Goal: Task Accomplishment & Management: Use online tool/utility

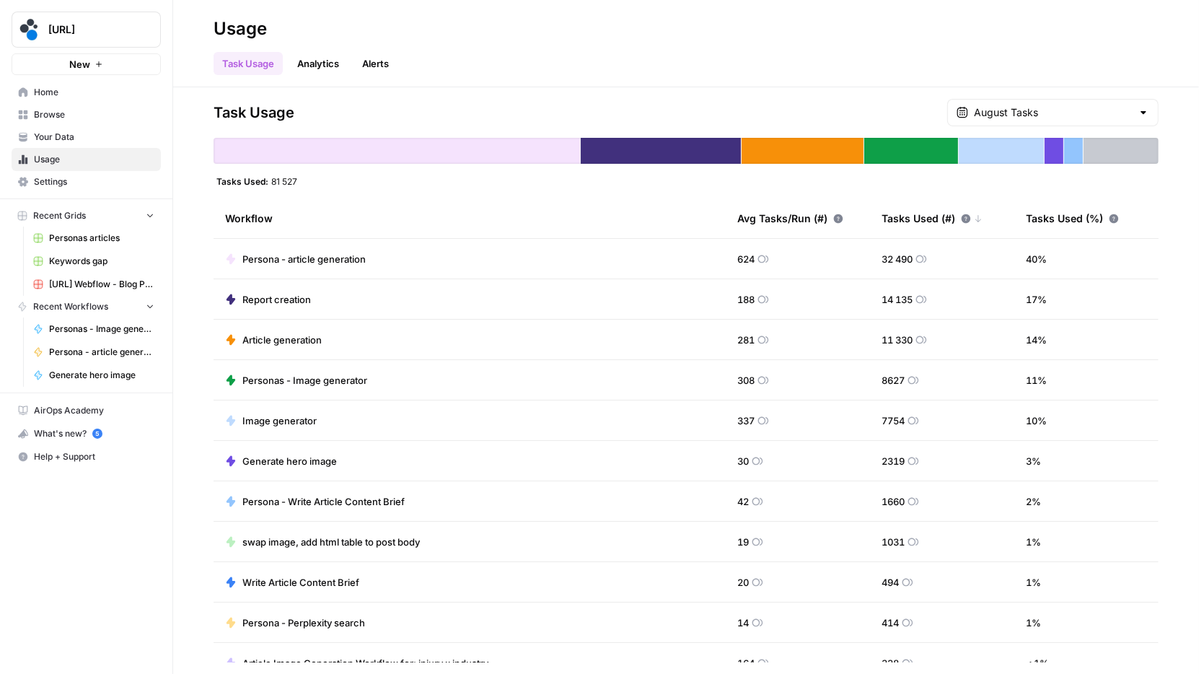
click at [105, 26] on span "[URL]" at bounding box center [91, 29] width 87 height 14
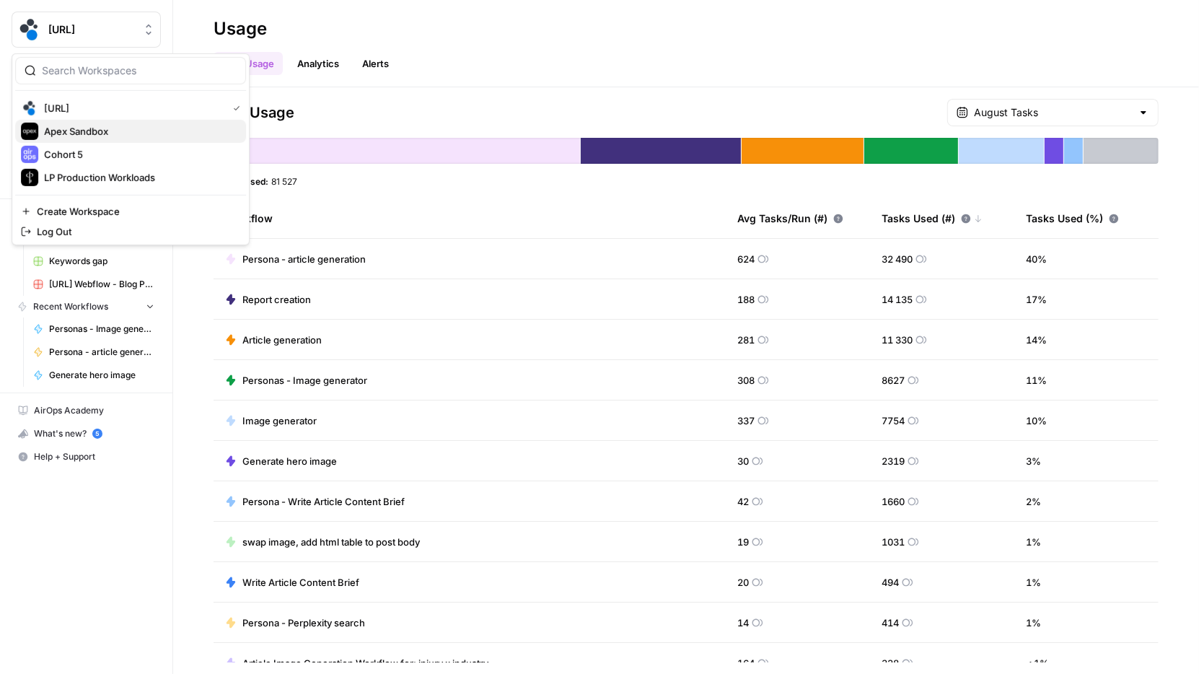
click at [107, 128] on span "Apex Sandbox" at bounding box center [139, 131] width 190 height 14
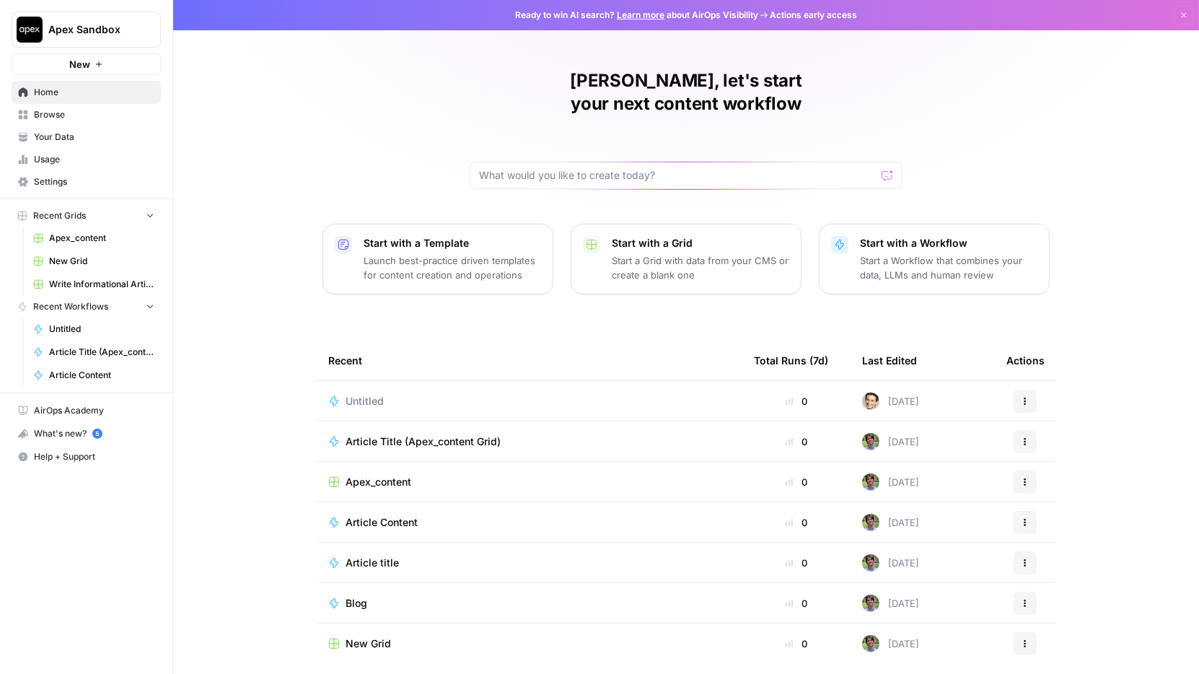
click at [76, 182] on span "Settings" at bounding box center [94, 181] width 120 height 13
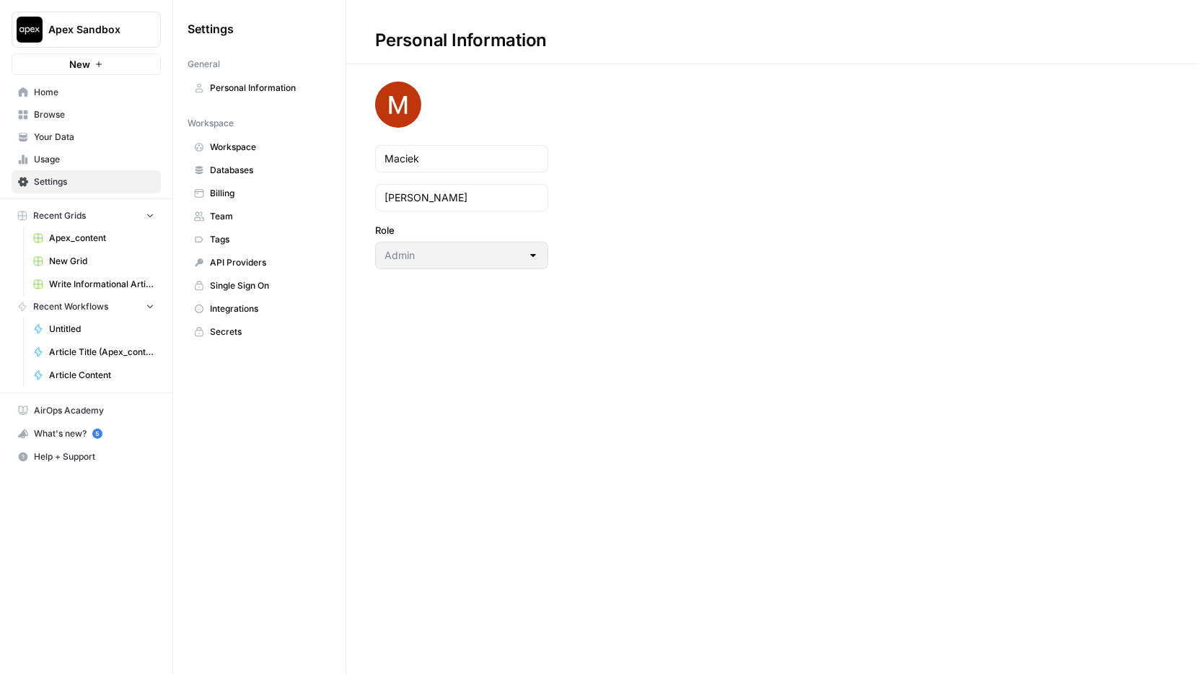
click at [271, 193] on span "Billing" at bounding box center [267, 193] width 115 height 13
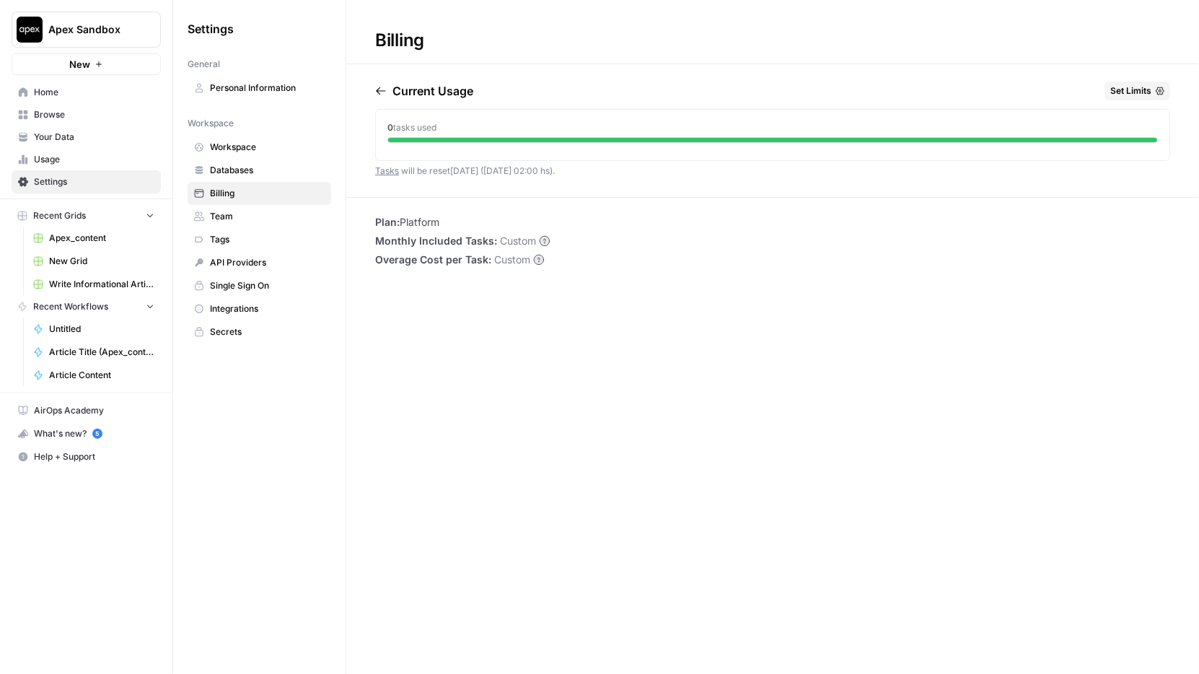
click at [1145, 89] on span "Set Limits" at bounding box center [1130, 90] width 41 height 13
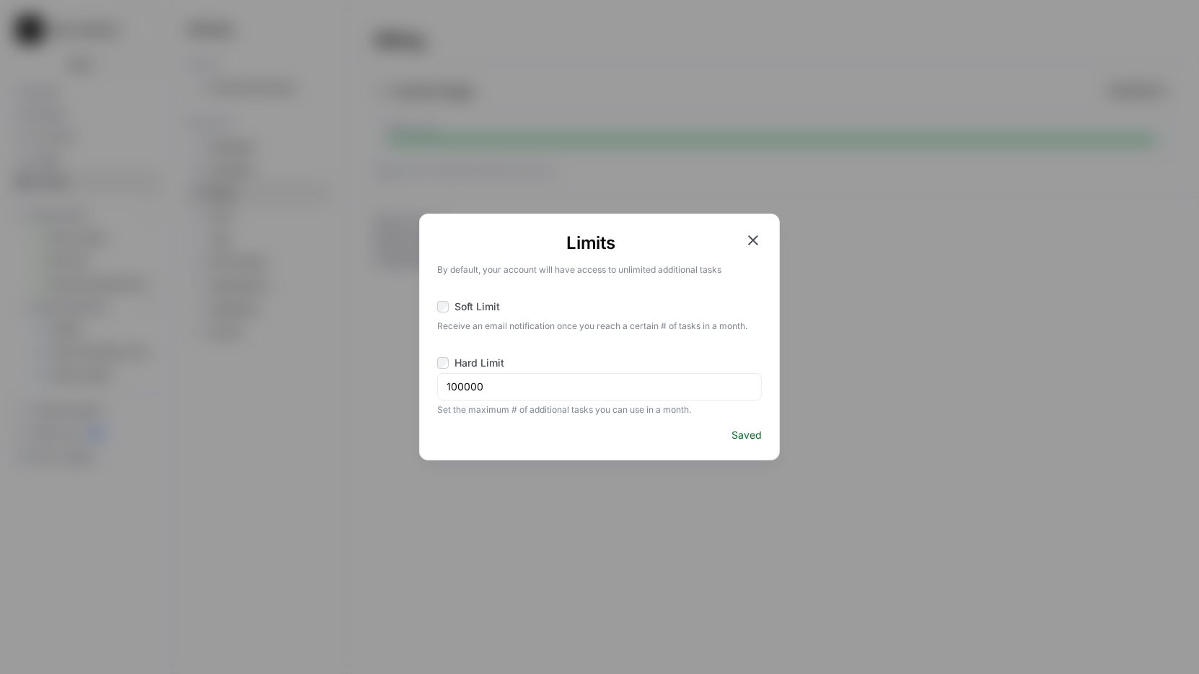
click at [451, 304] on div "Soft Limit" at bounding box center [468, 306] width 63 height 14
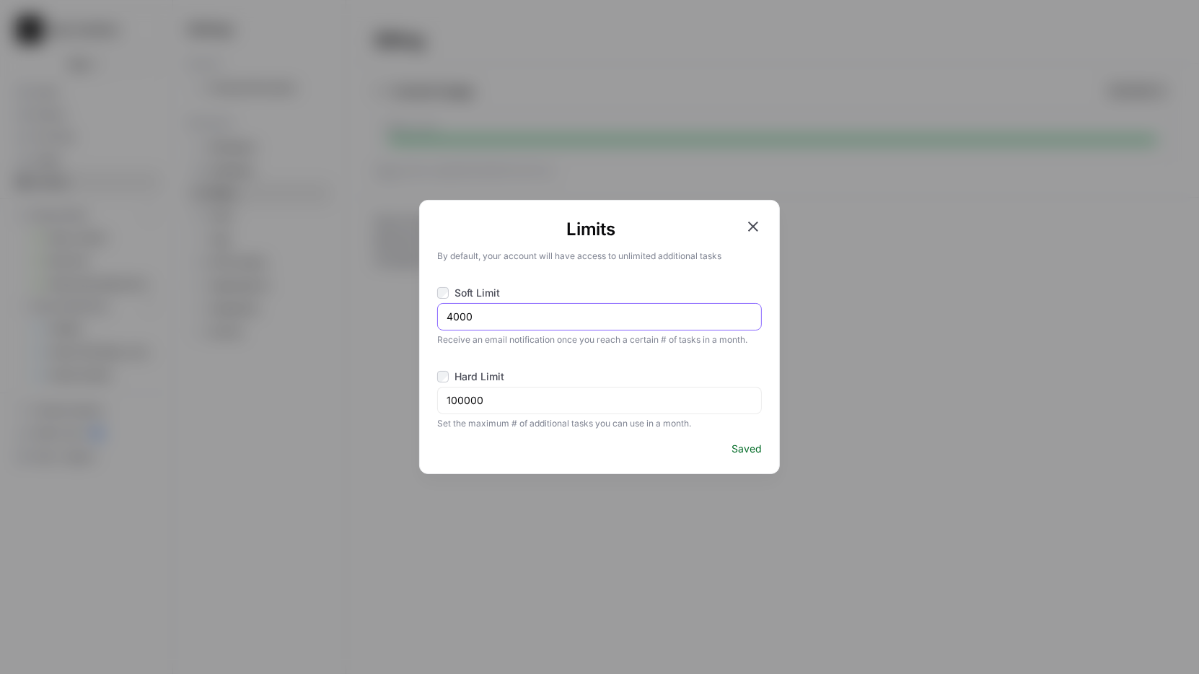
click at [528, 321] on input "4000" at bounding box center [599, 316] width 306 height 14
type input "5000"
click at [453, 398] on input "100000" at bounding box center [599, 400] width 306 height 14
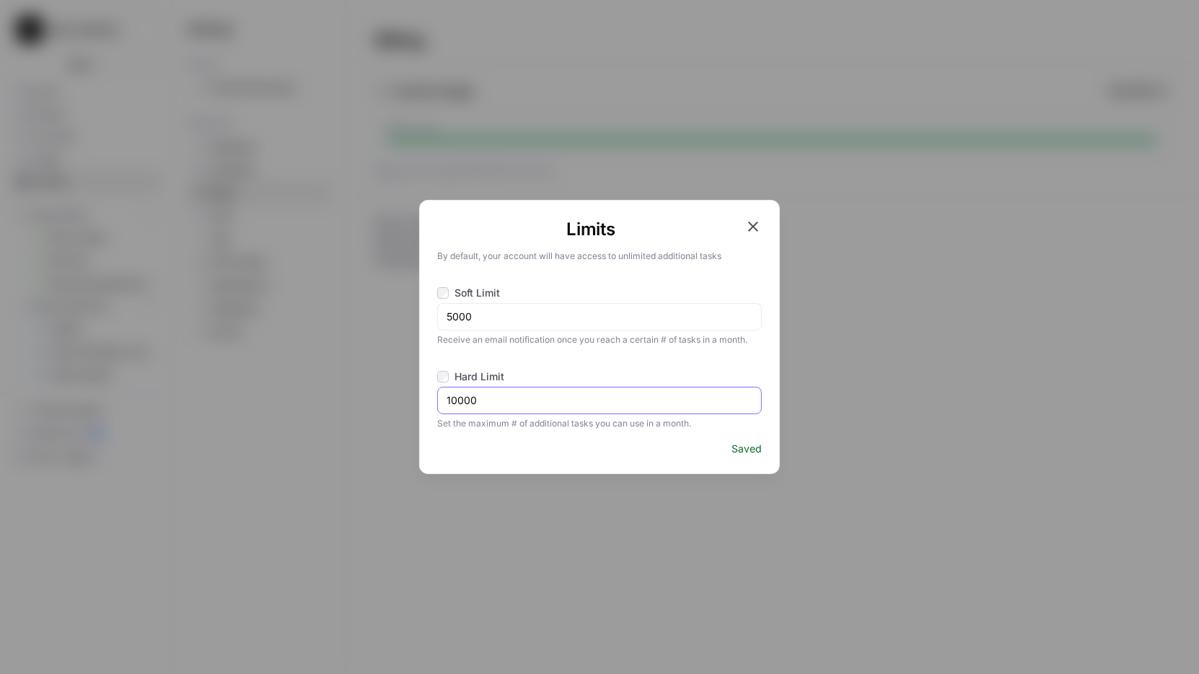
click at [557, 401] on input "10000" at bounding box center [599, 400] width 306 height 14
type input "10000"
click at [748, 447] on span "Saved" at bounding box center [746, 448] width 30 height 14
click at [756, 225] on icon "button" at bounding box center [752, 226] width 17 height 17
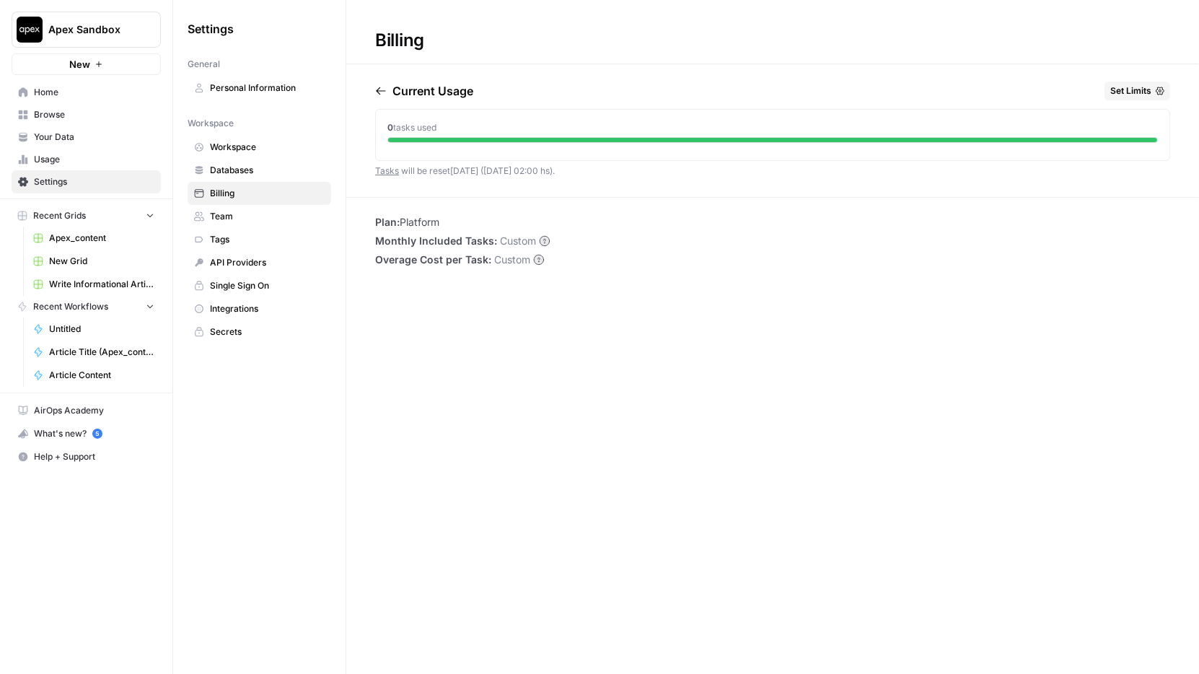
click at [645, 259] on div "Plan: Platform Monthly Included Tasks: Custom Overage Cost per Task: Custom" at bounding box center [772, 241] width 852 height 52
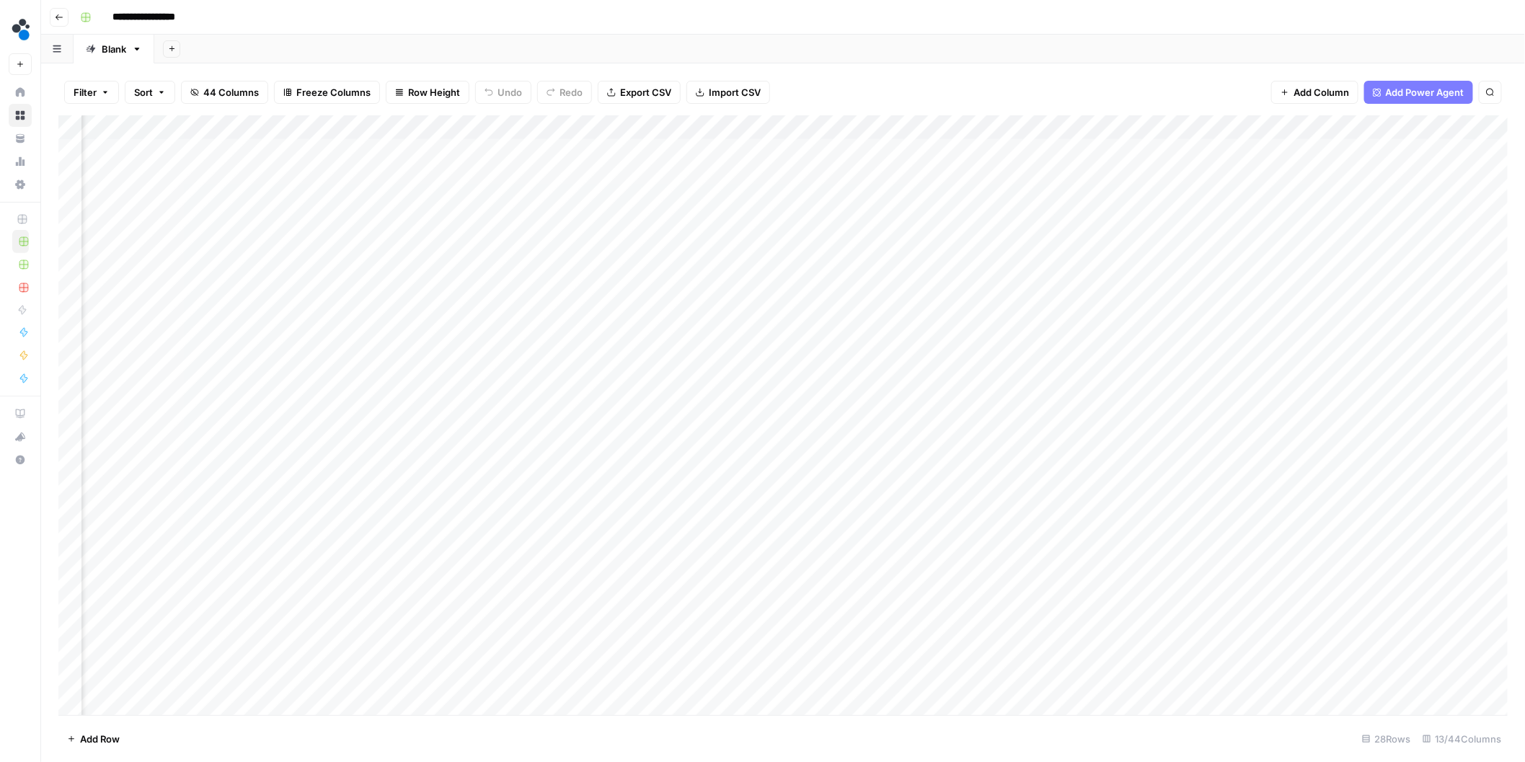
scroll to position [0, 399]
type input "**********"
click at [666, 195] on div "Add Column" at bounding box center [783, 415] width 1450 height 601
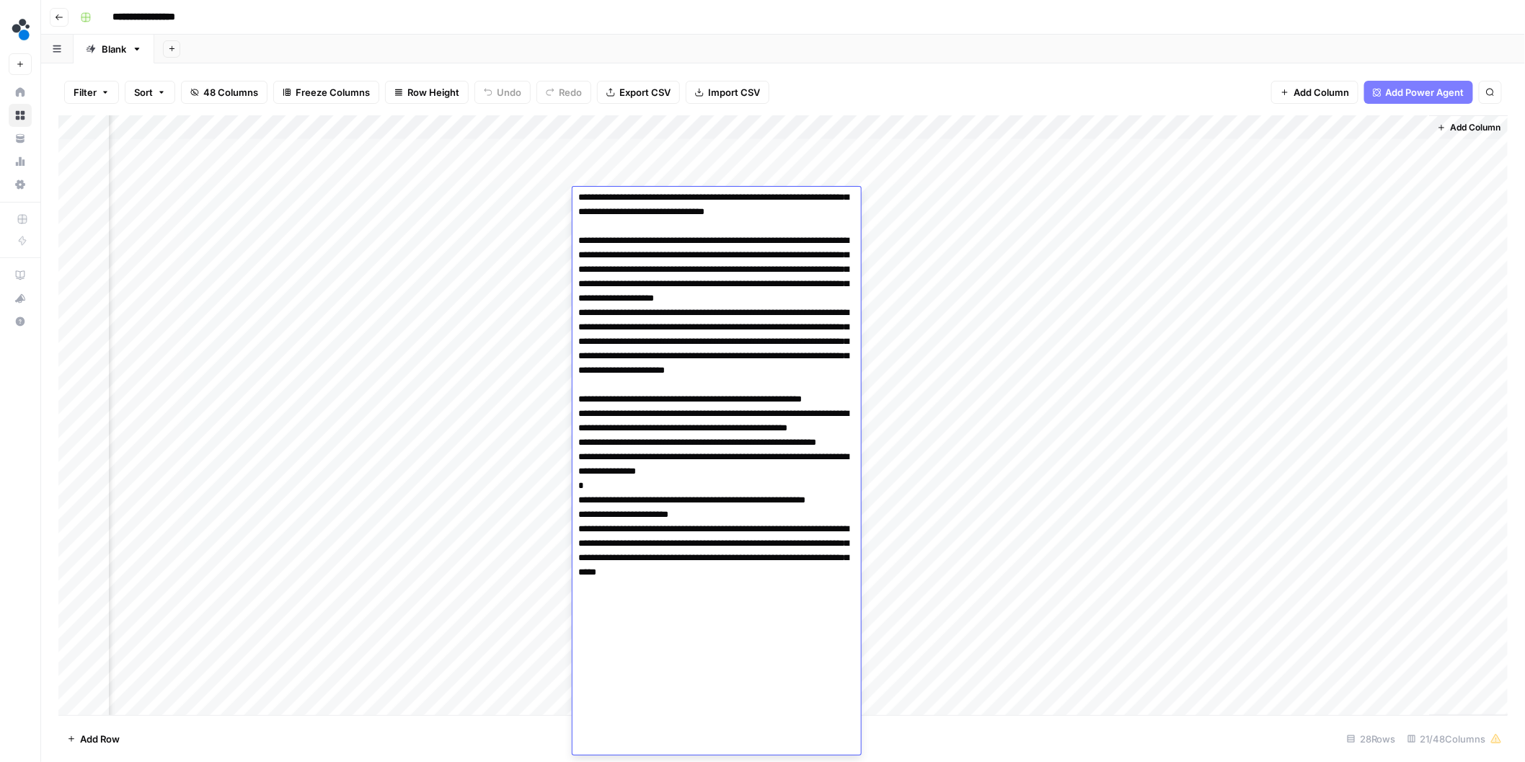
scroll to position [422, 0]
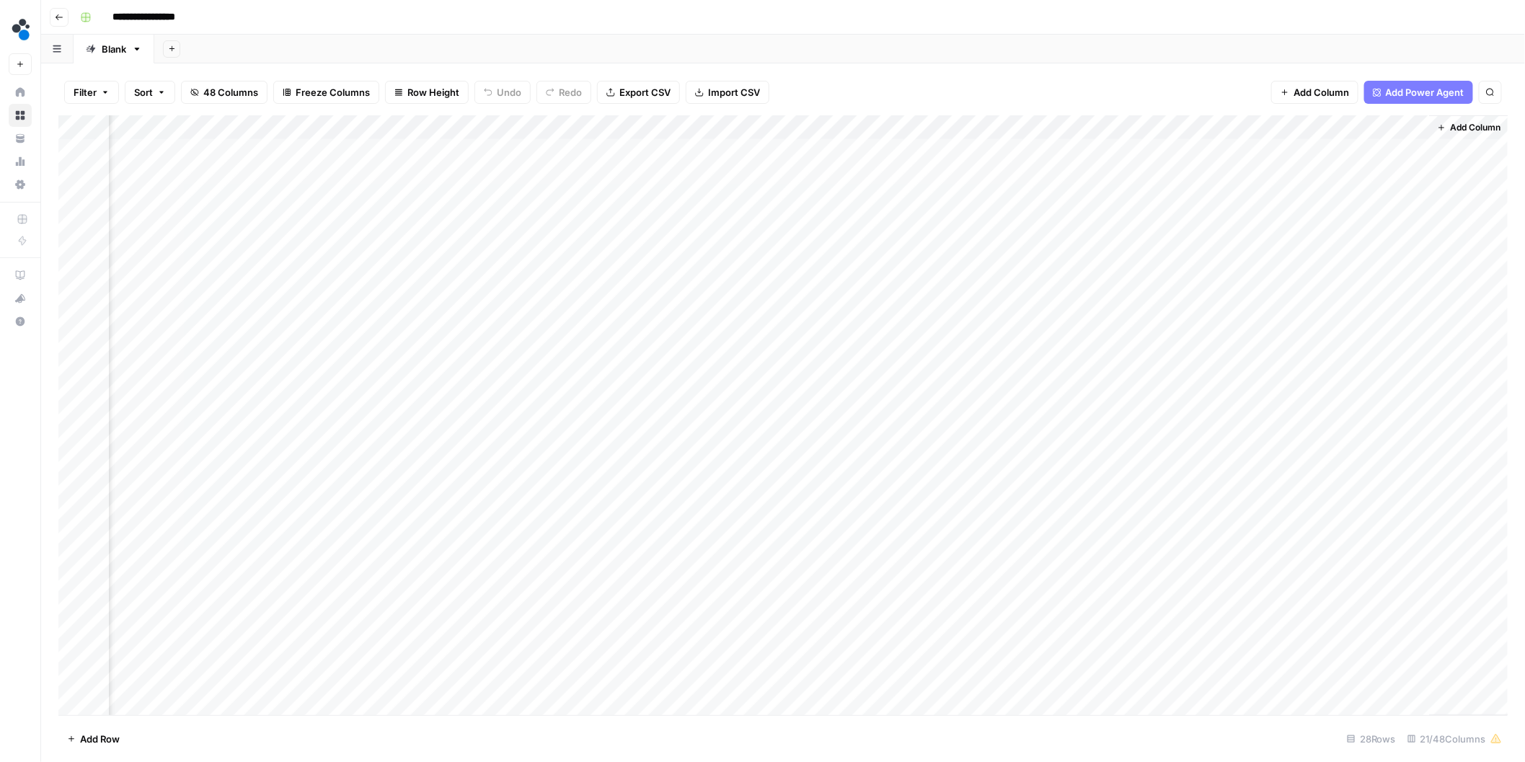
click at [956, 344] on div "Add Column" at bounding box center [783, 415] width 1450 height 601
click at [1123, 224] on div "Add Column" at bounding box center [783, 415] width 1450 height 601
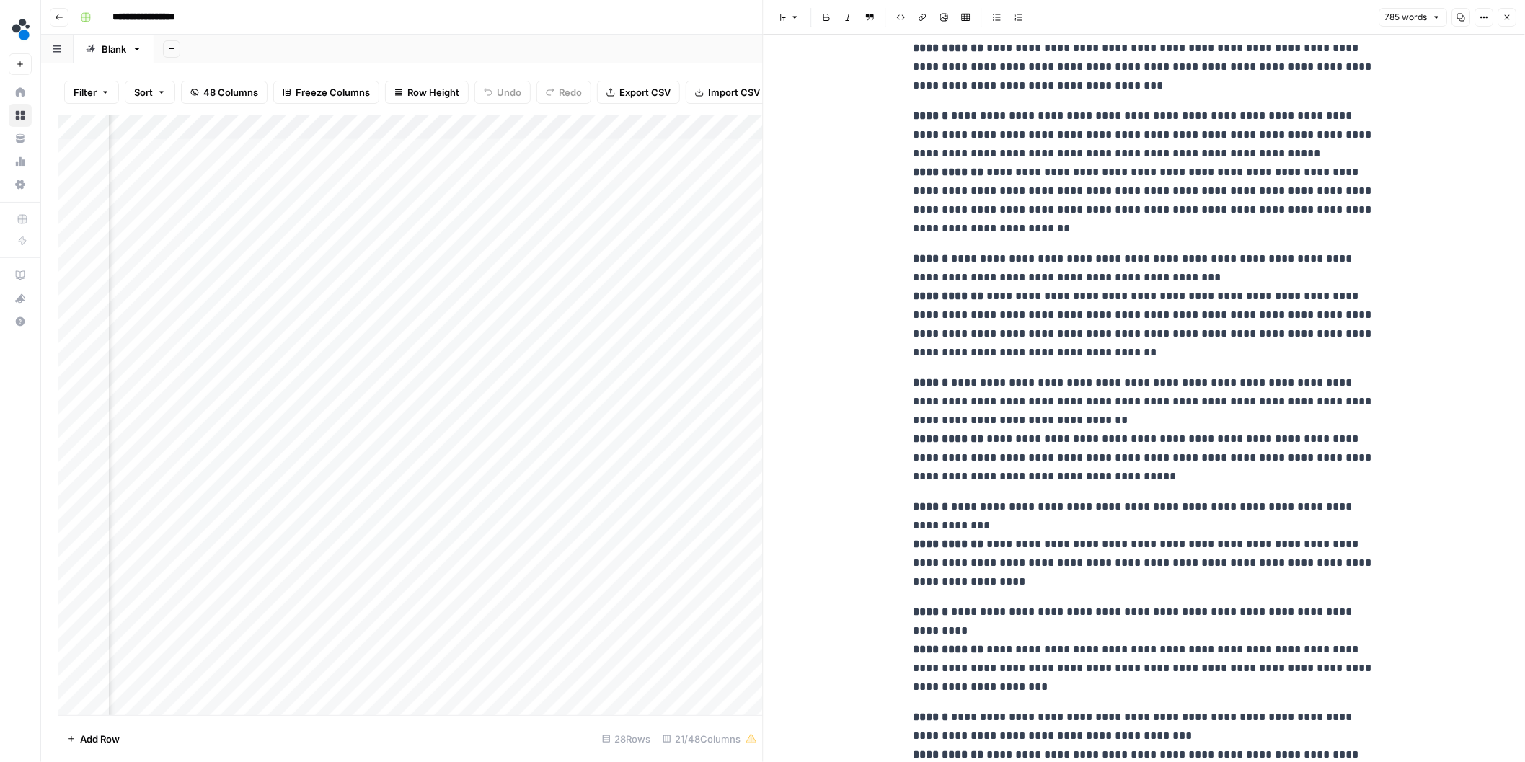
scroll to position [482, 0]
click at [760, 457] on div at bounding box center [764, 381] width 14 height 762
click at [723, 462] on div "Add Column" at bounding box center [410, 415] width 705 height 601
click at [1117, 211] on p "**********" at bounding box center [1145, 173] width 462 height 131
click at [1507, 14] on icon "button" at bounding box center [1507, 17] width 9 height 9
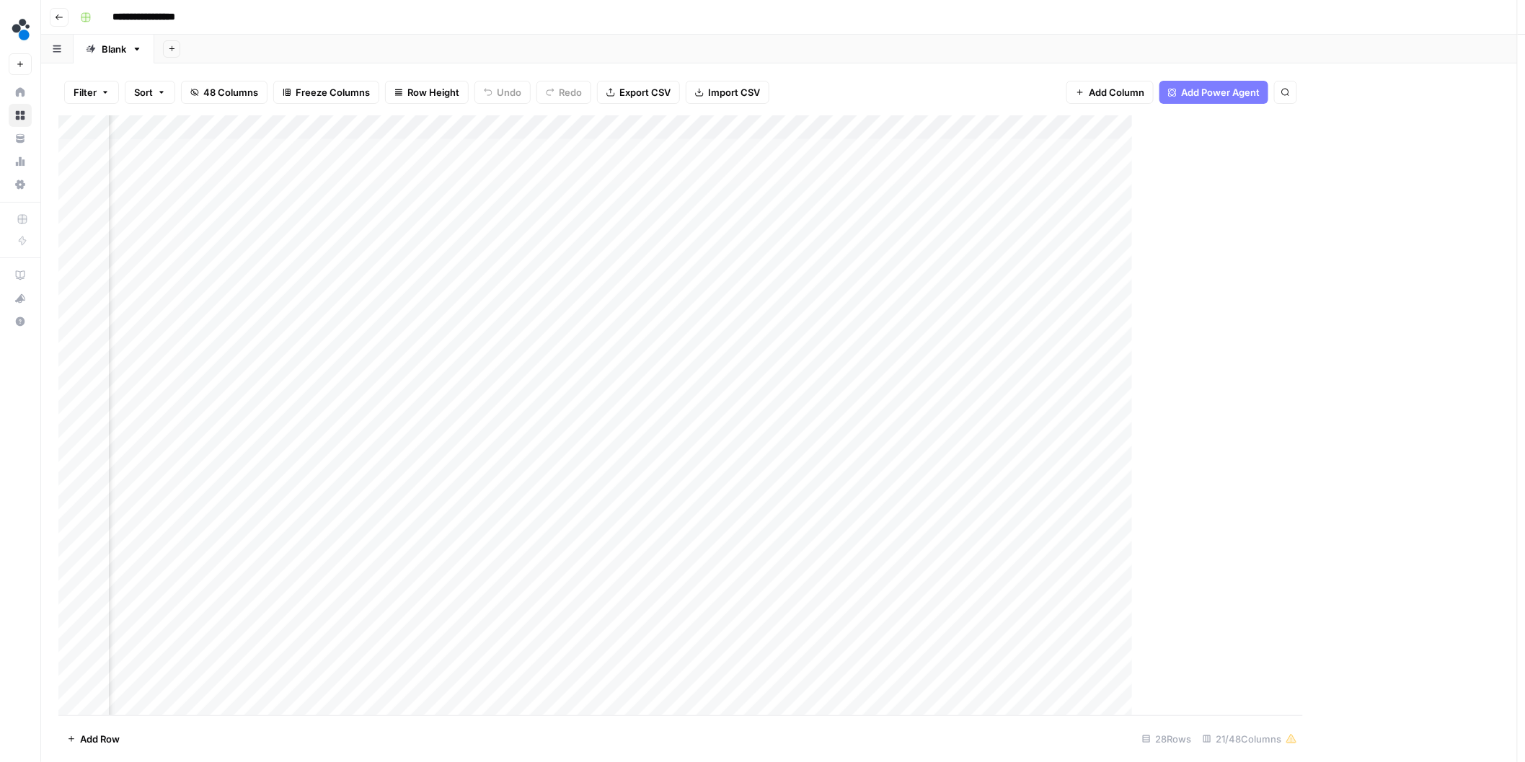
scroll to position [0, 1523]
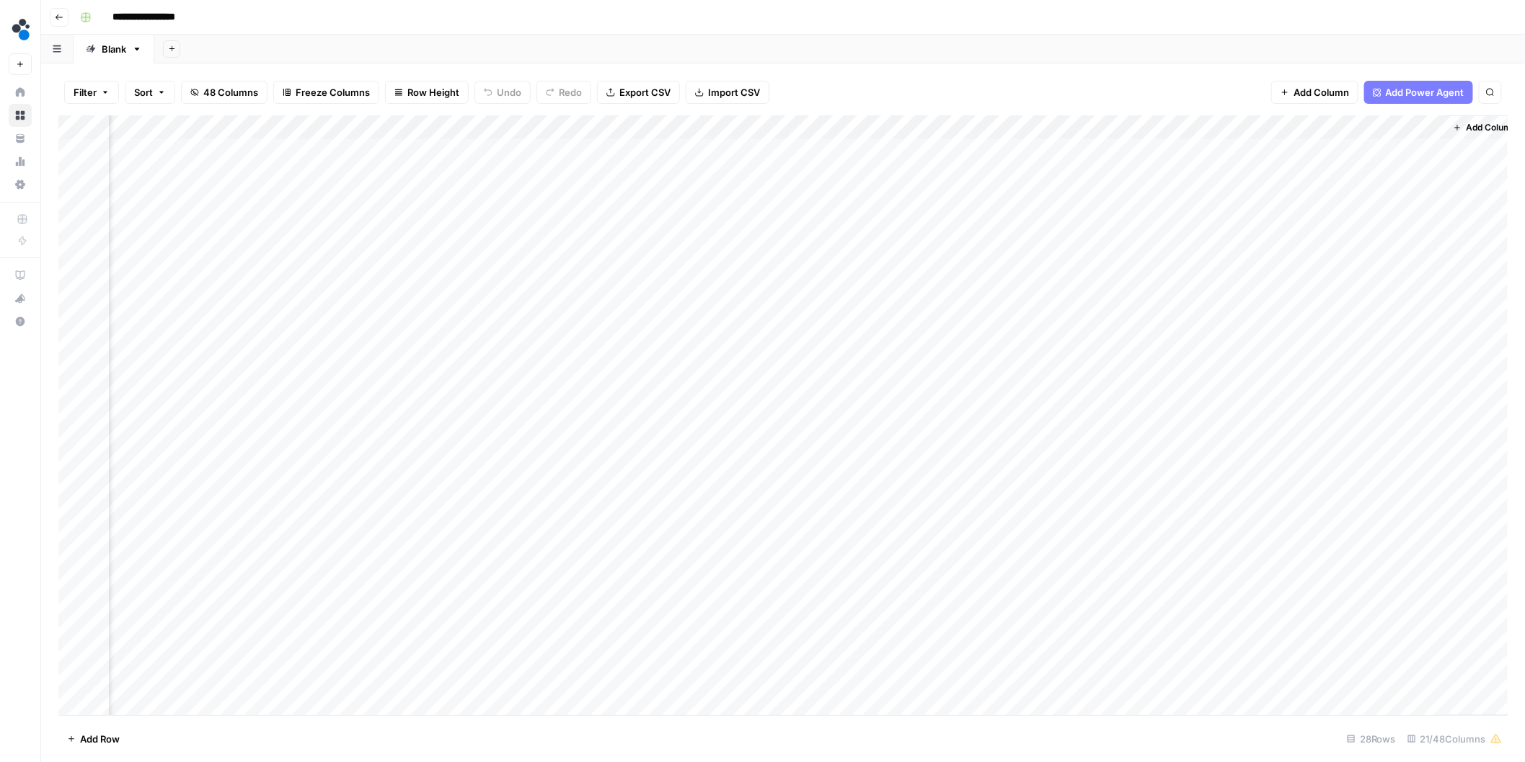
click at [1287, 128] on div "Add Column" at bounding box center [783, 415] width 1450 height 601
click at [1221, 276] on span "Edit Workflow" at bounding box center [1246, 269] width 126 height 14
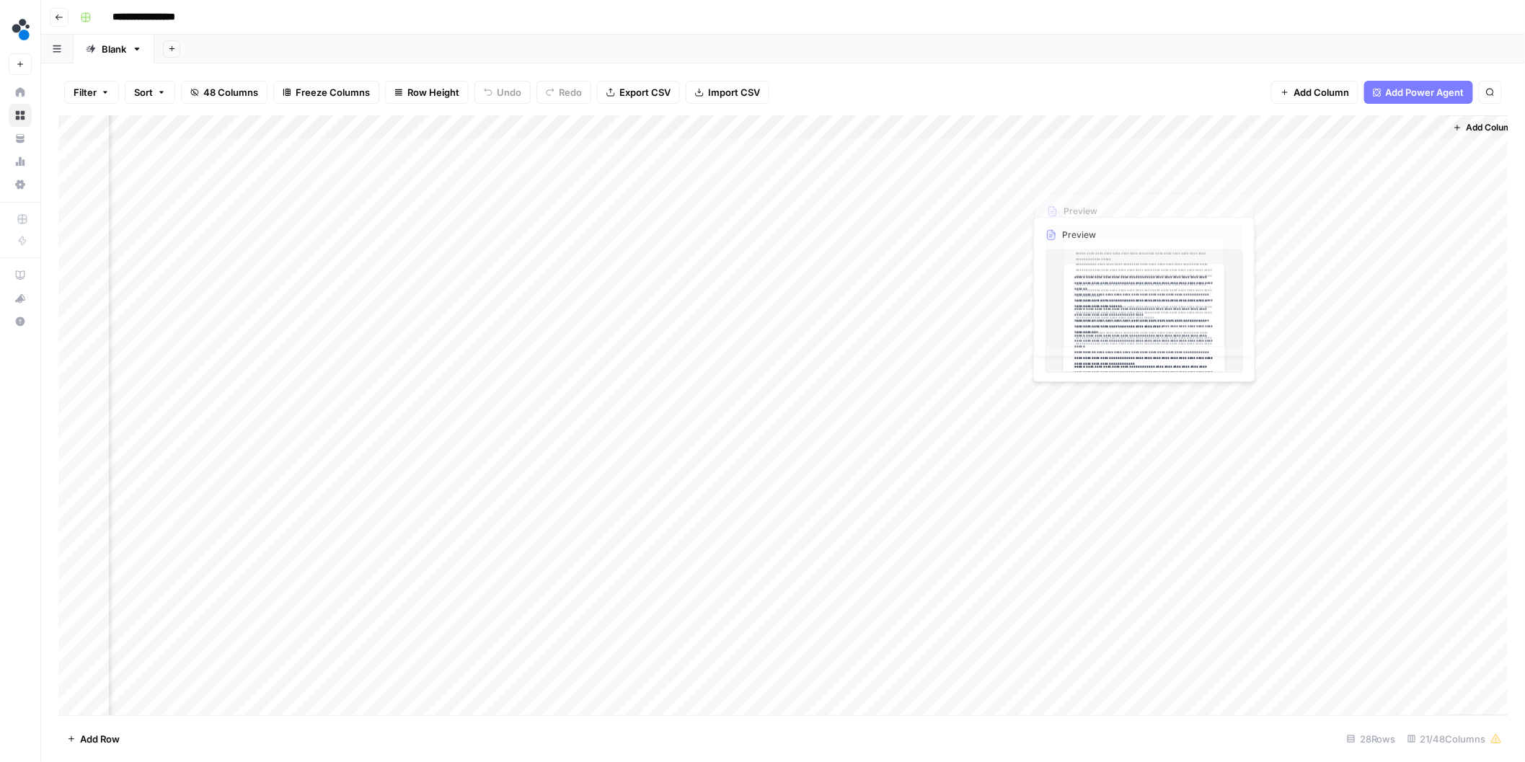
click at [1104, 151] on div "Add Column" at bounding box center [783, 415] width 1450 height 601
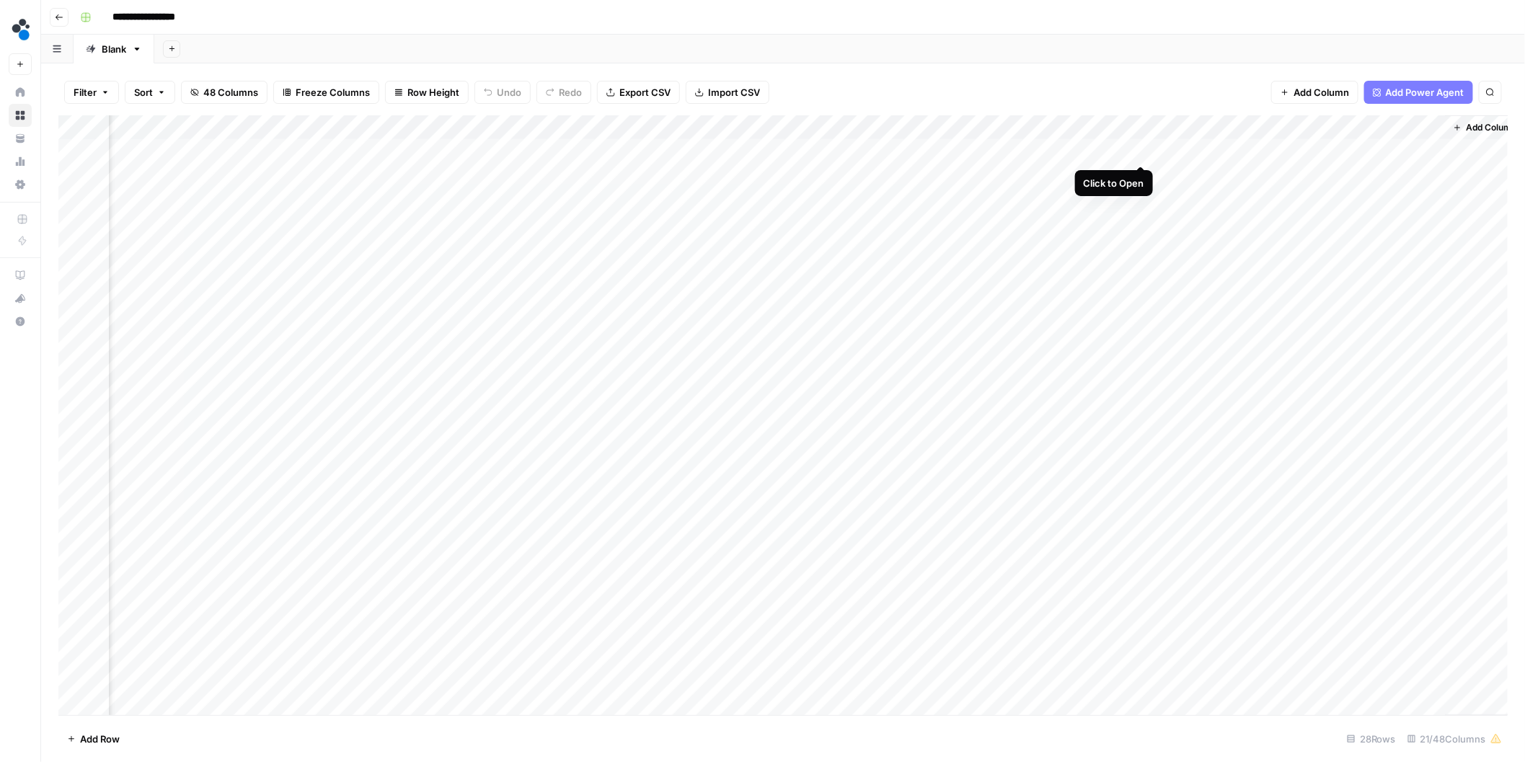
click at [1141, 150] on div "Add Column" at bounding box center [783, 415] width 1450 height 601
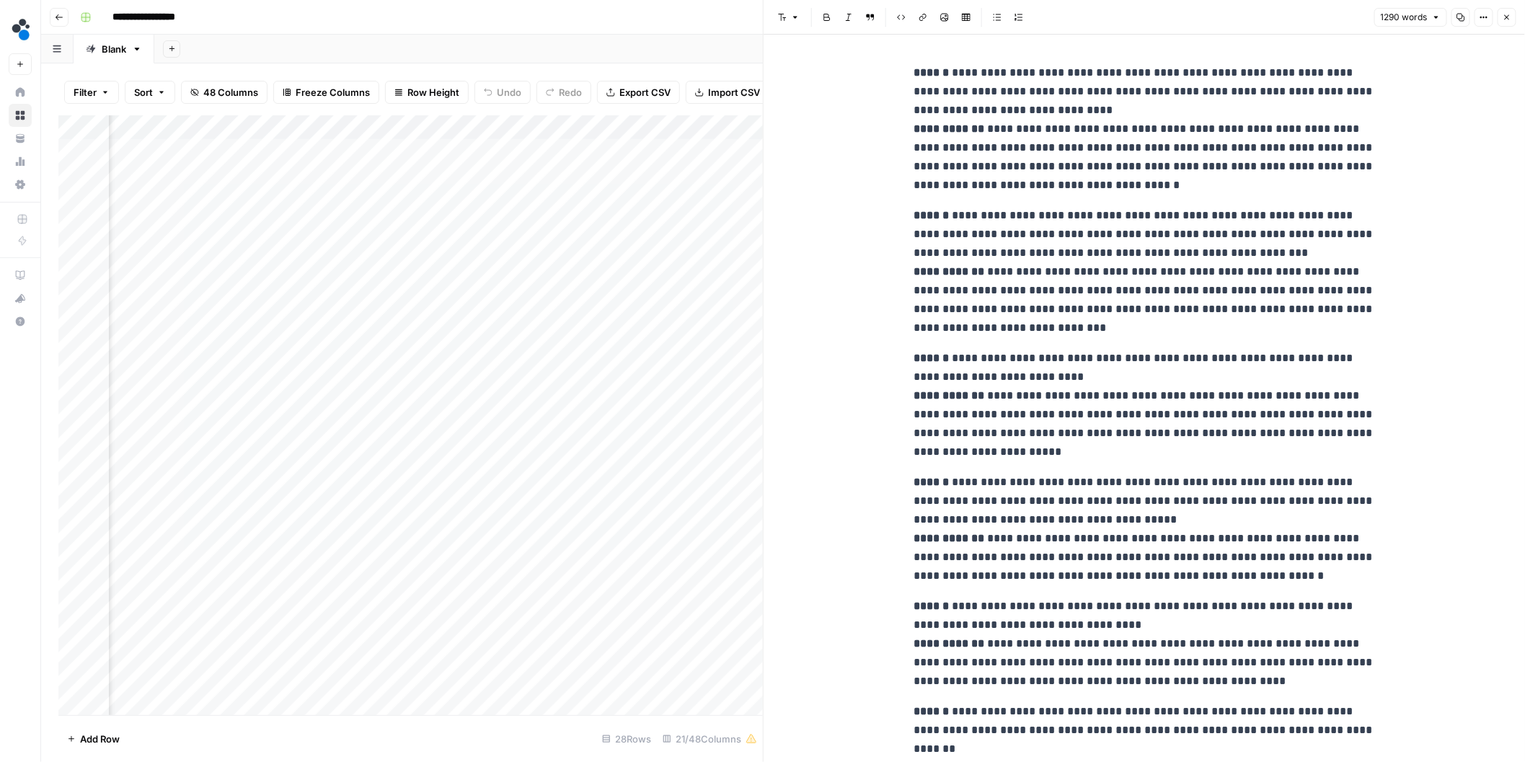
click at [1503, 21] on button "Close" at bounding box center [1507, 17] width 19 height 19
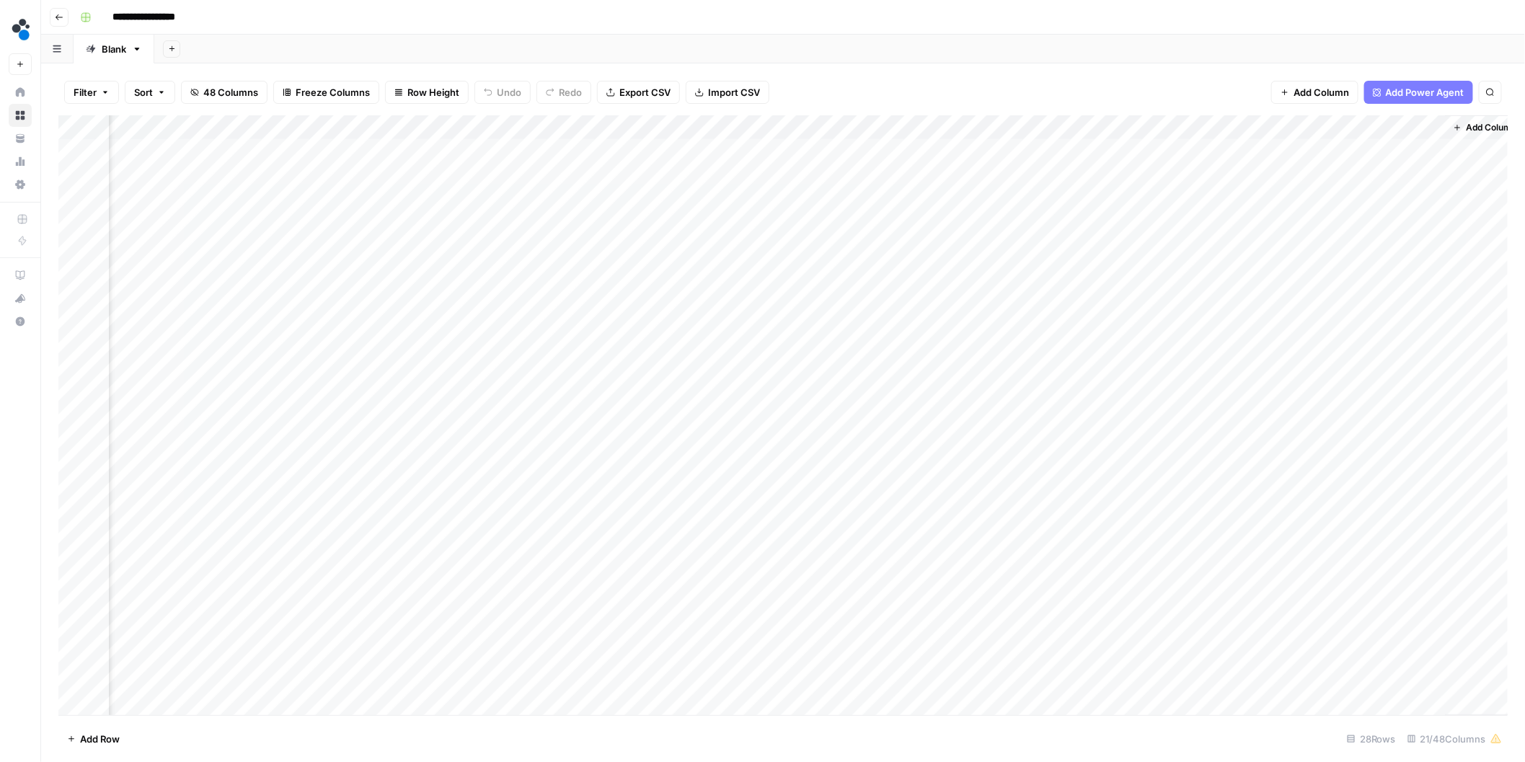
click at [994, 128] on div "Add Column" at bounding box center [783, 415] width 1450 height 601
click at [911, 273] on span "Edit Workflow" at bounding box center [941, 269] width 126 height 14
click at [1287, 126] on div "Add Column" at bounding box center [783, 415] width 1450 height 601
click at [1242, 245] on span "Configure Inputs" at bounding box center [1246, 249] width 126 height 14
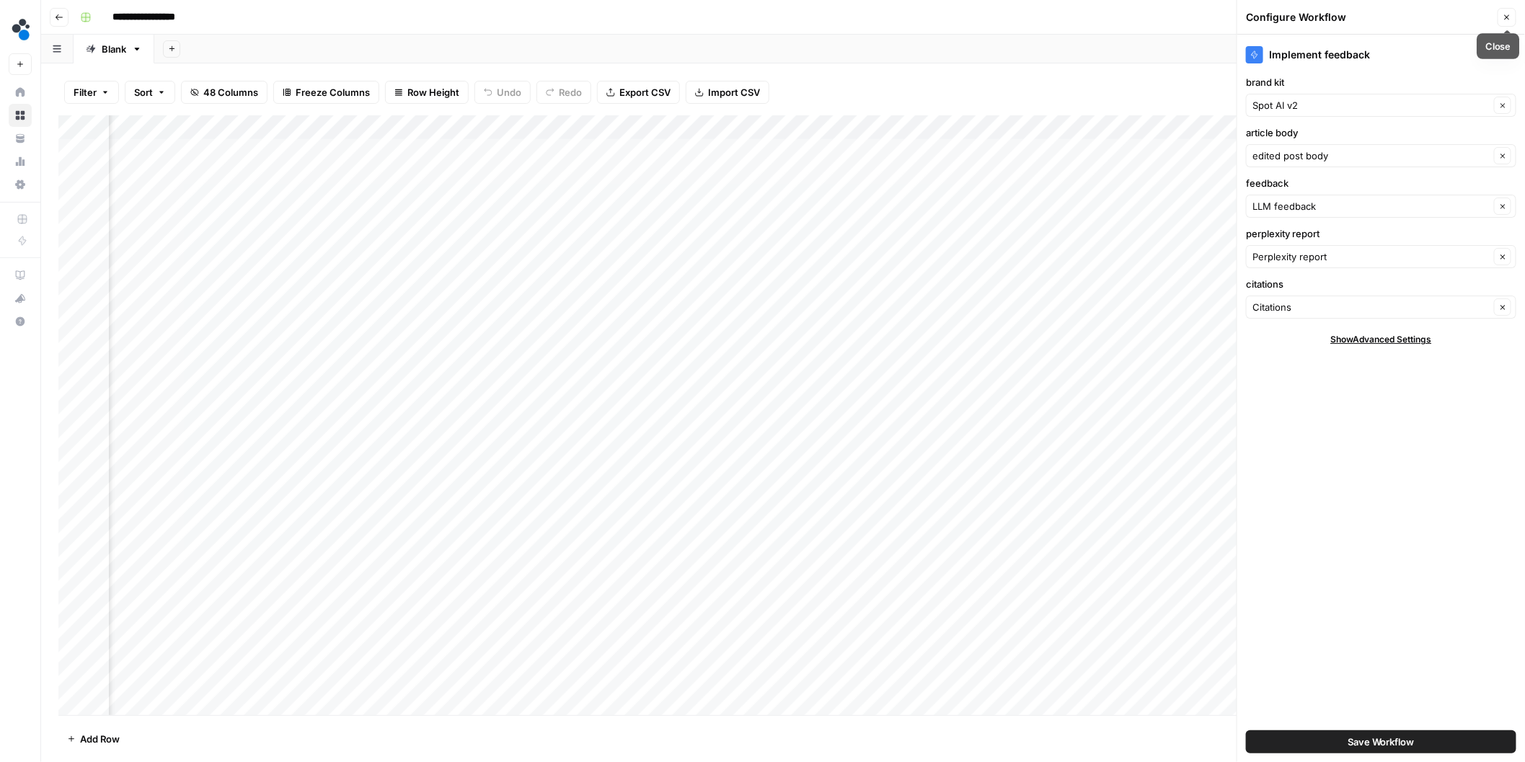
click at [1510, 20] on icon "button" at bounding box center [1507, 17] width 9 height 9
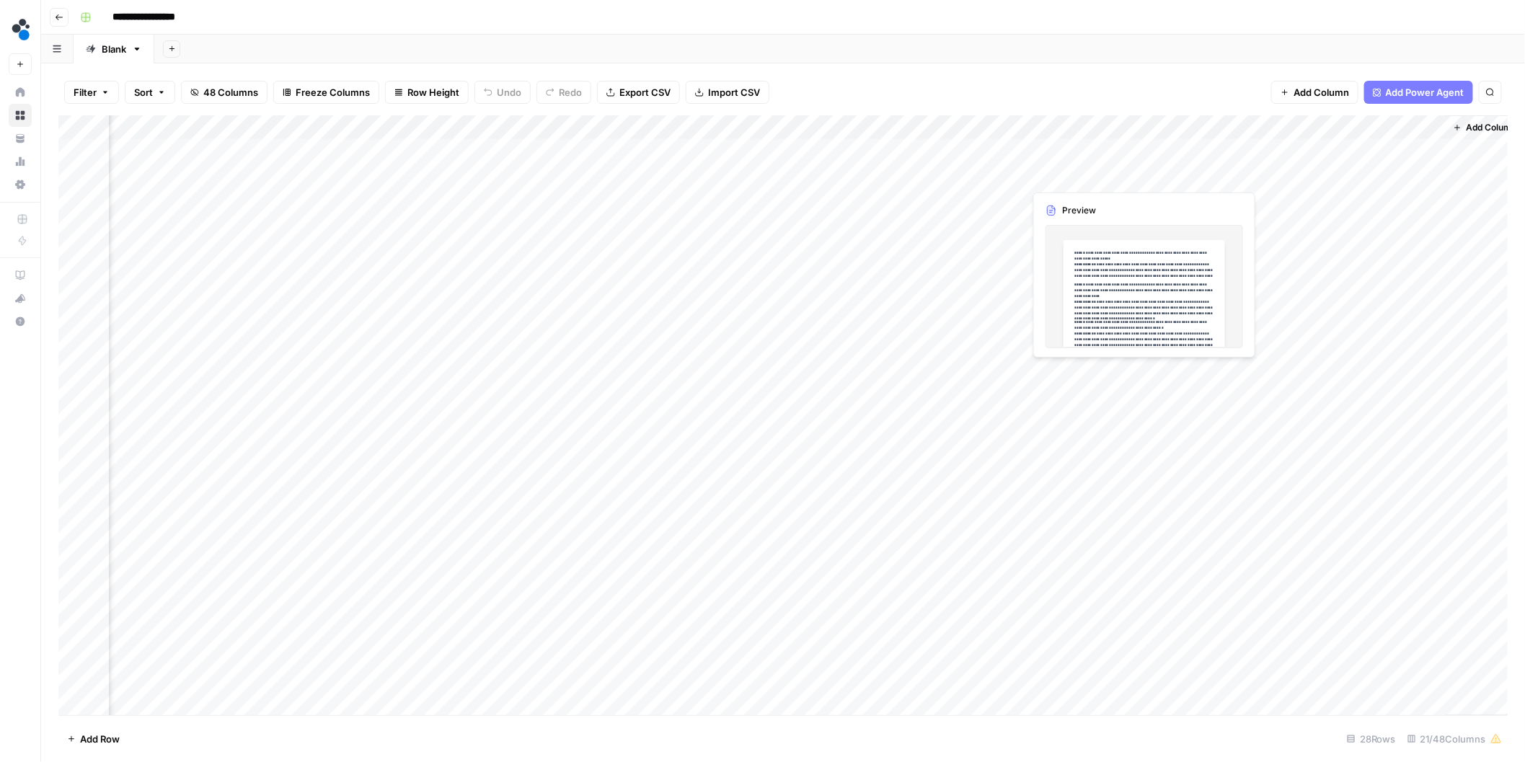
click at [1097, 149] on div "Add Column" at bounding box center [783, 415] width 1450 height 601
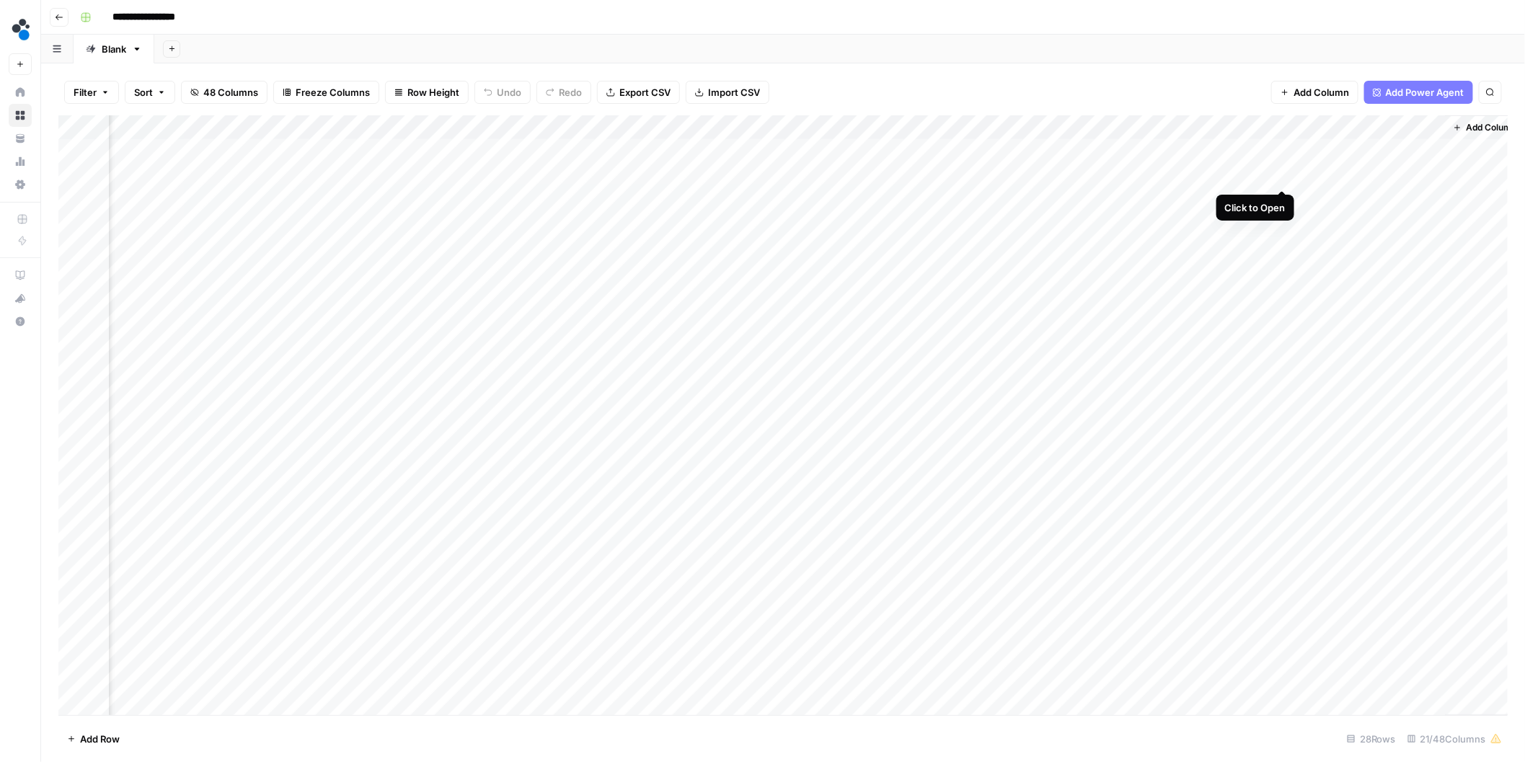
click at [1282, 175] on div "Add Column" at bounding box center [783, 415] width 1450 height 601
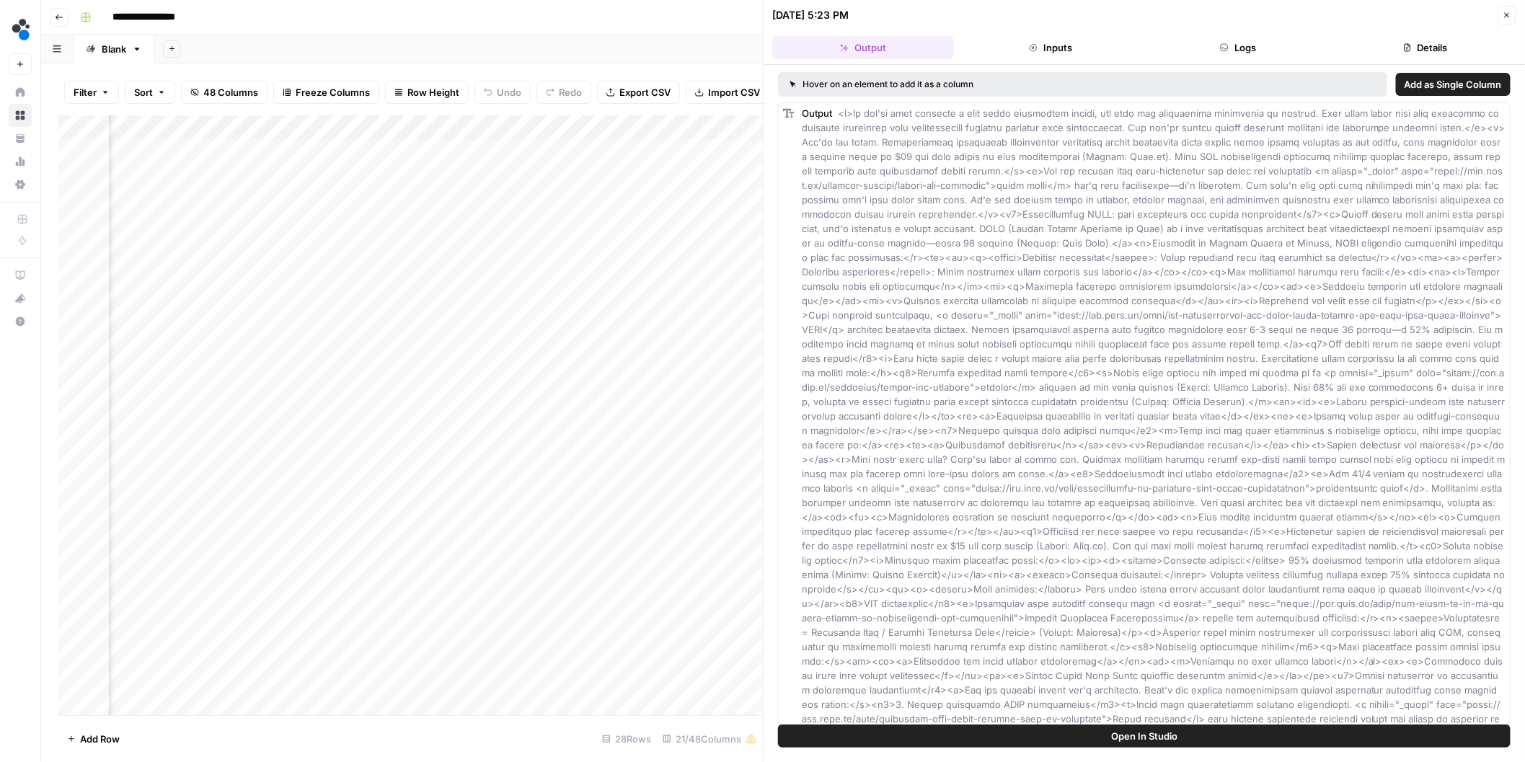
click at [1191, 25] on header "08/19/25 at 5:23 PM Close Output Inputs Logs Details" at bounding box center [1145, 32] width 762 height 65
click at [1234, 53] on button "Logs" at bounding box center [1238, 47] width 182 height 23
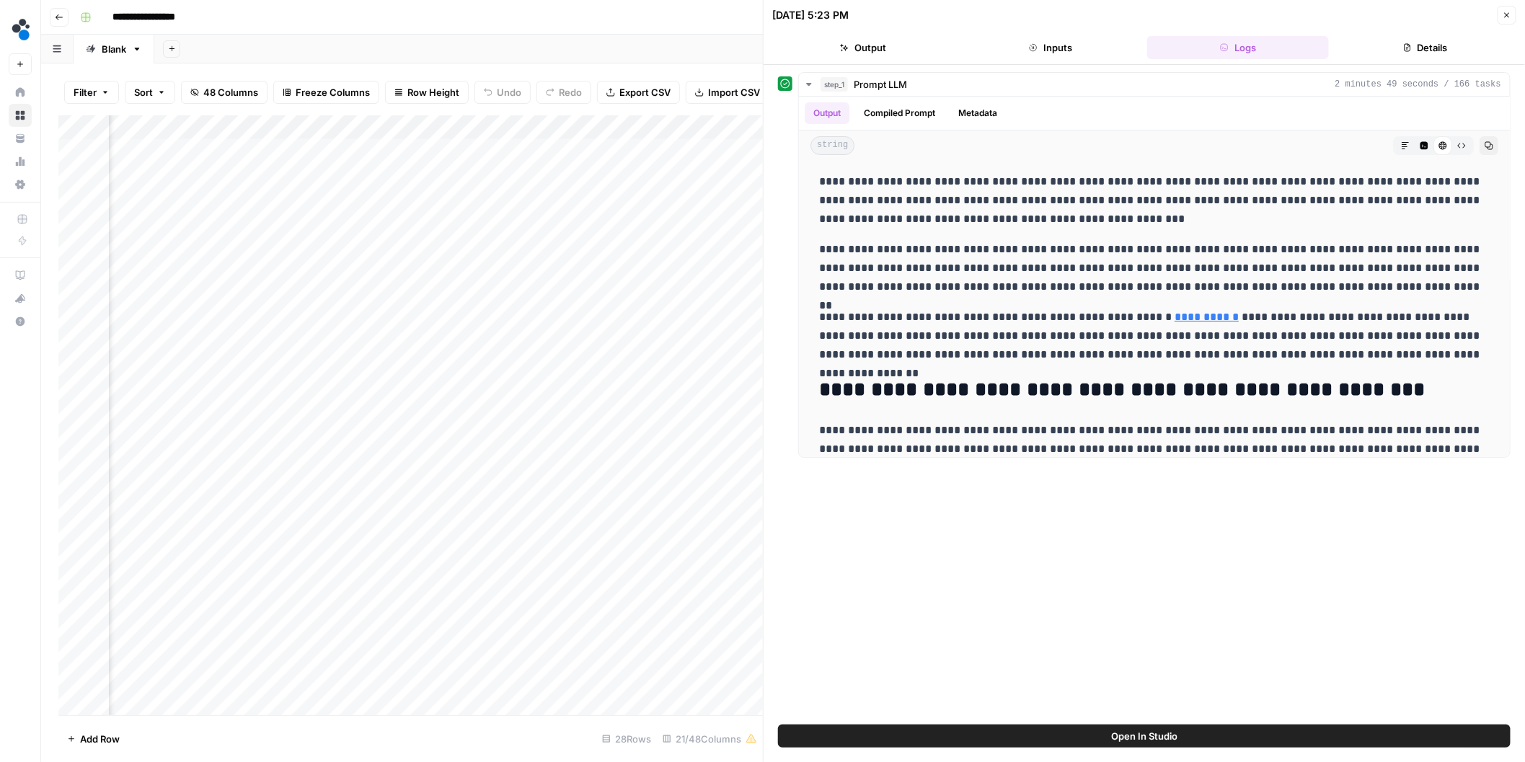
click at [1418, 45] on button "Details" at bounding box center [1426, 47] width 182 height 23
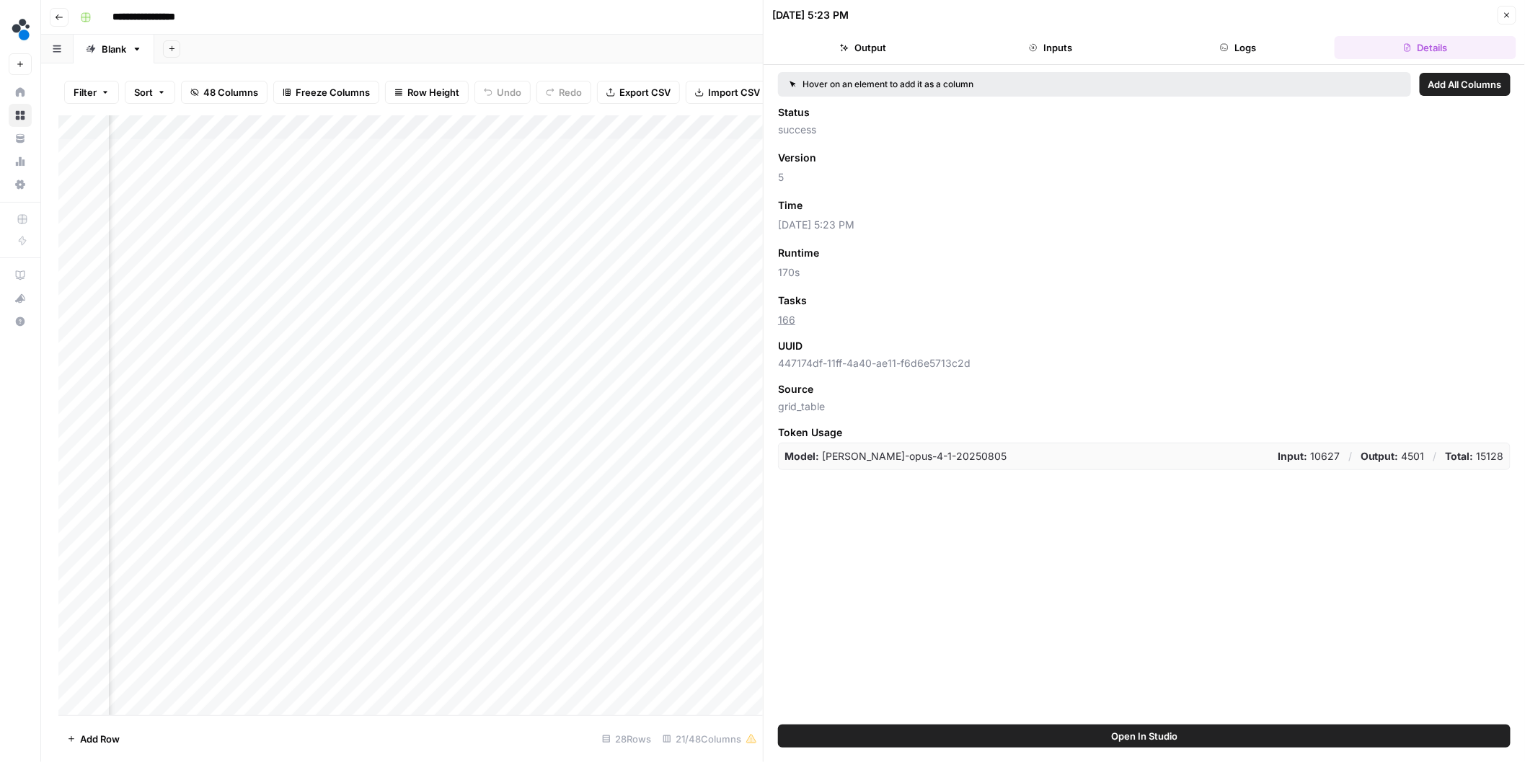
click at [1243, 50] on button "Logs" at bounding box center [1238, 47] width 182 height 23
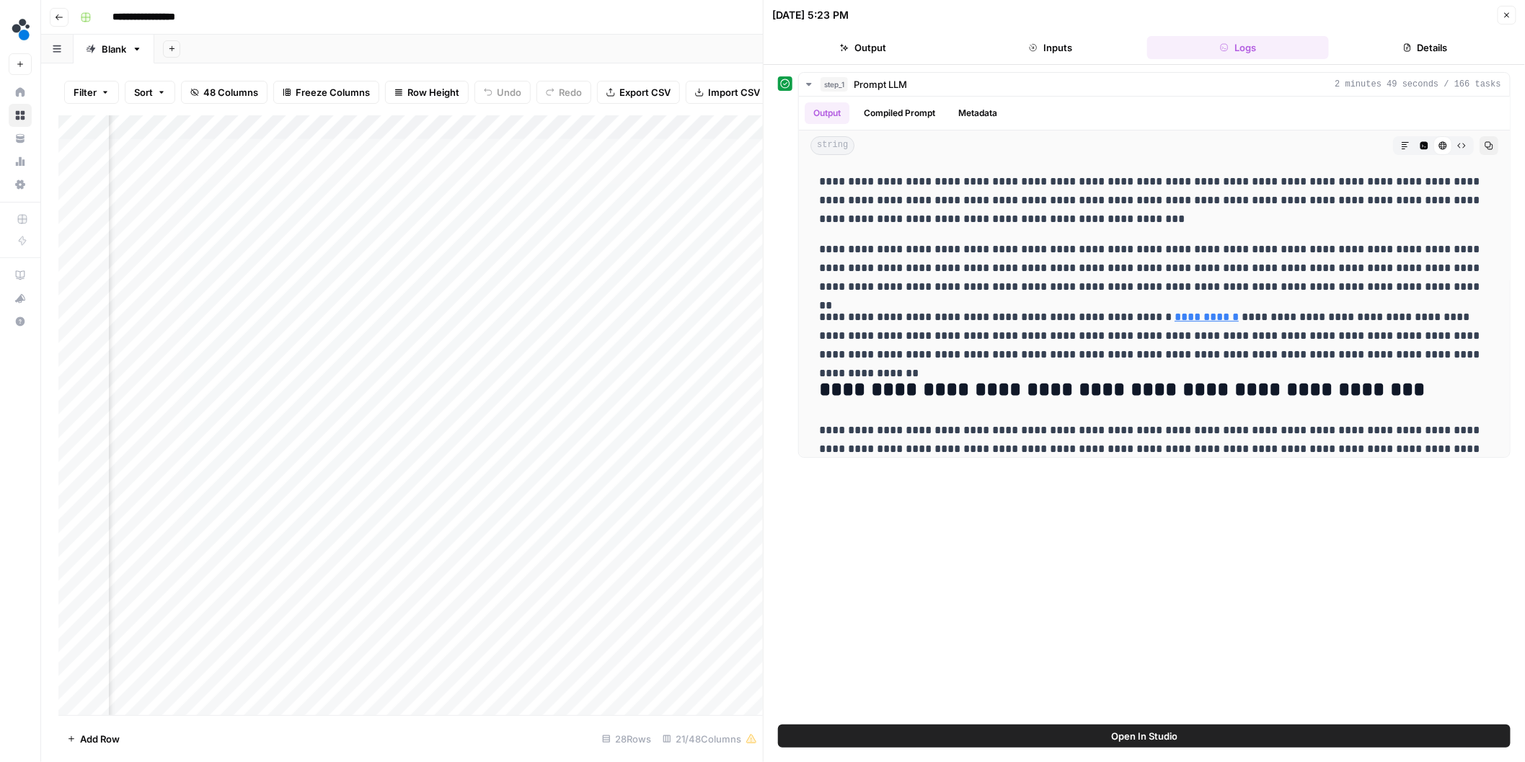
click at [1092, 41] on button "Inputs" at bounding box center [1051, 47] width 182 height 23
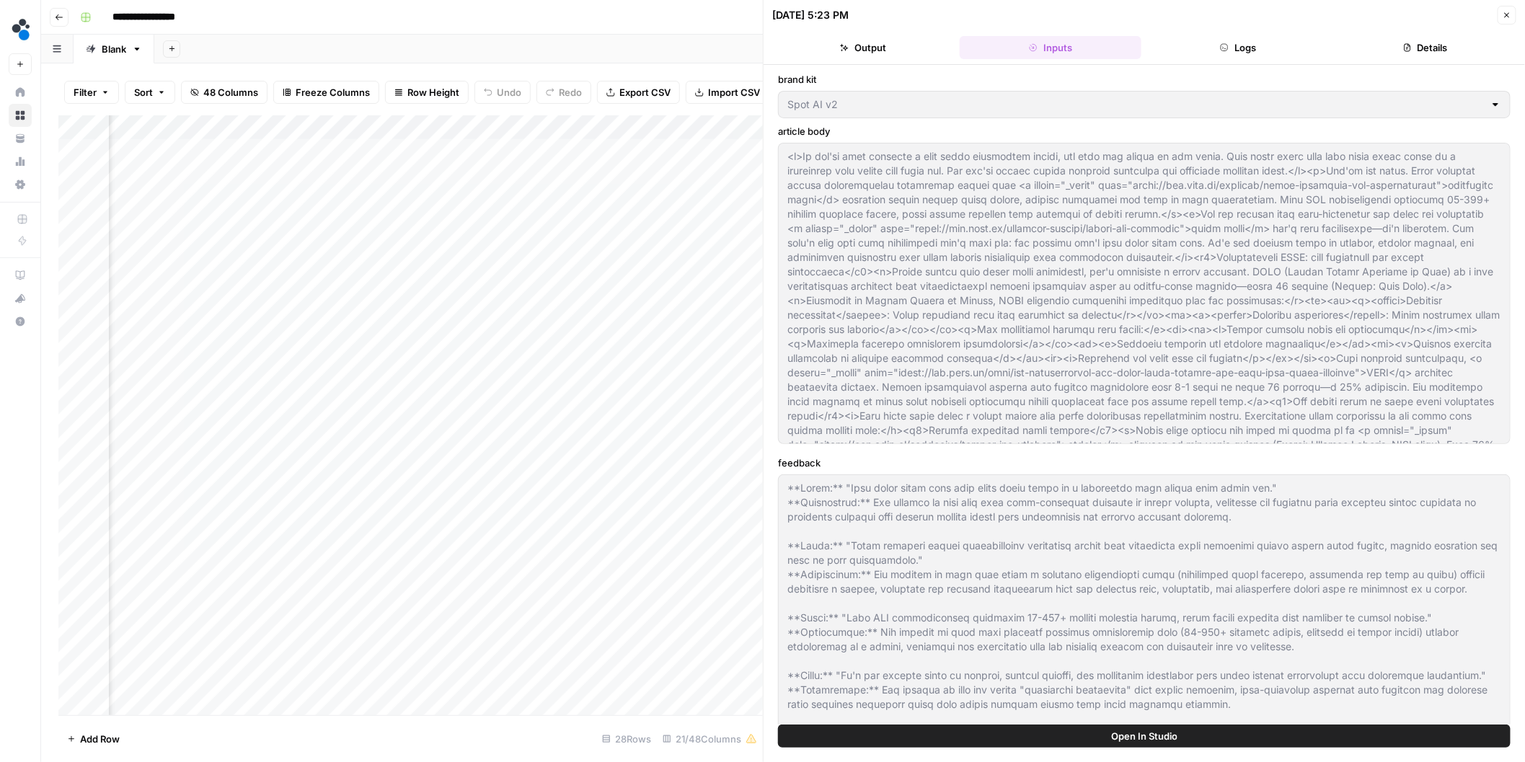
click at [1514, 12] on button "Close" at bounding box center [1507, 15] width 19 height 19
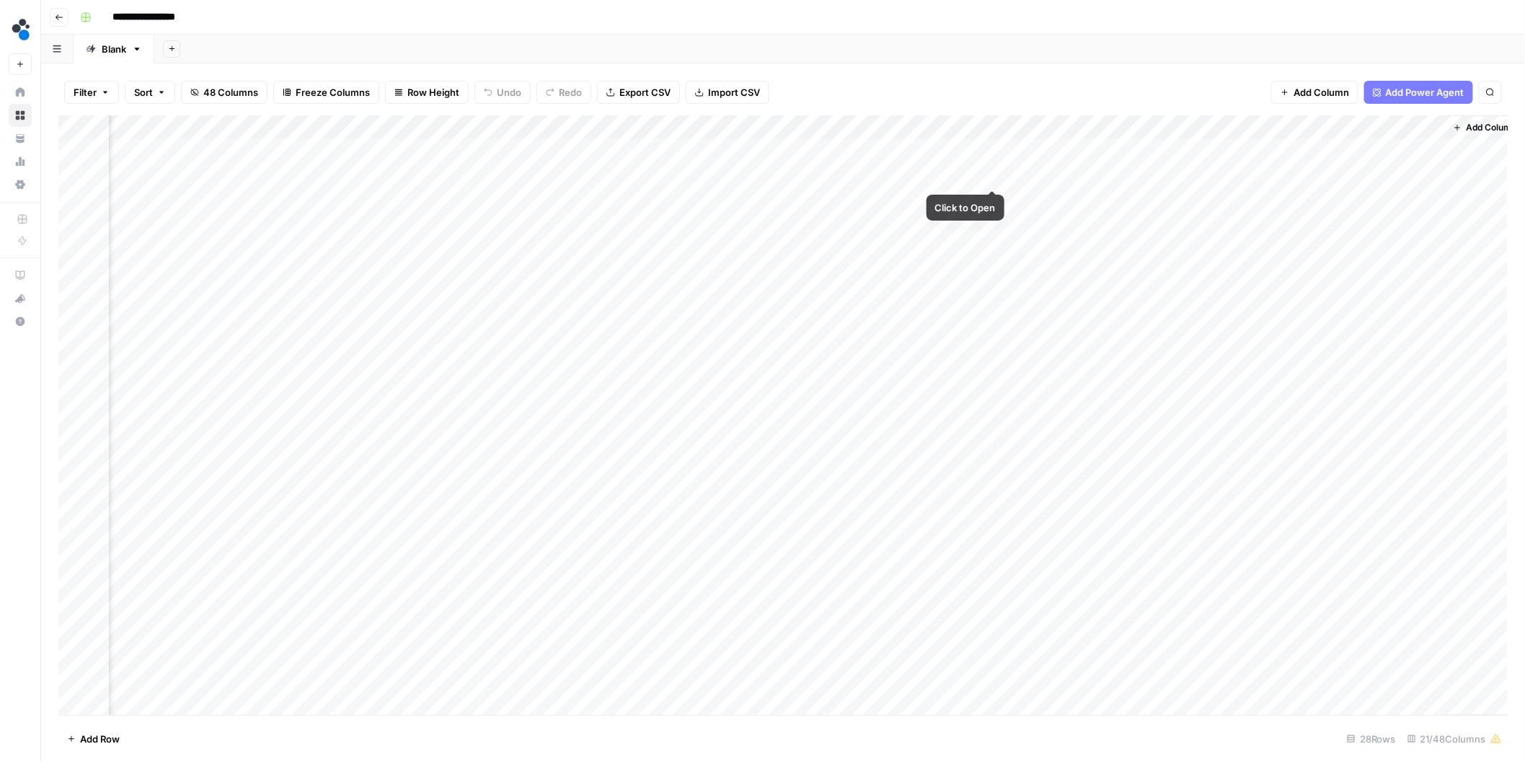
click at [994, 176] on div "Add Column" at bounding box center [783, 415] width 1450 height 601
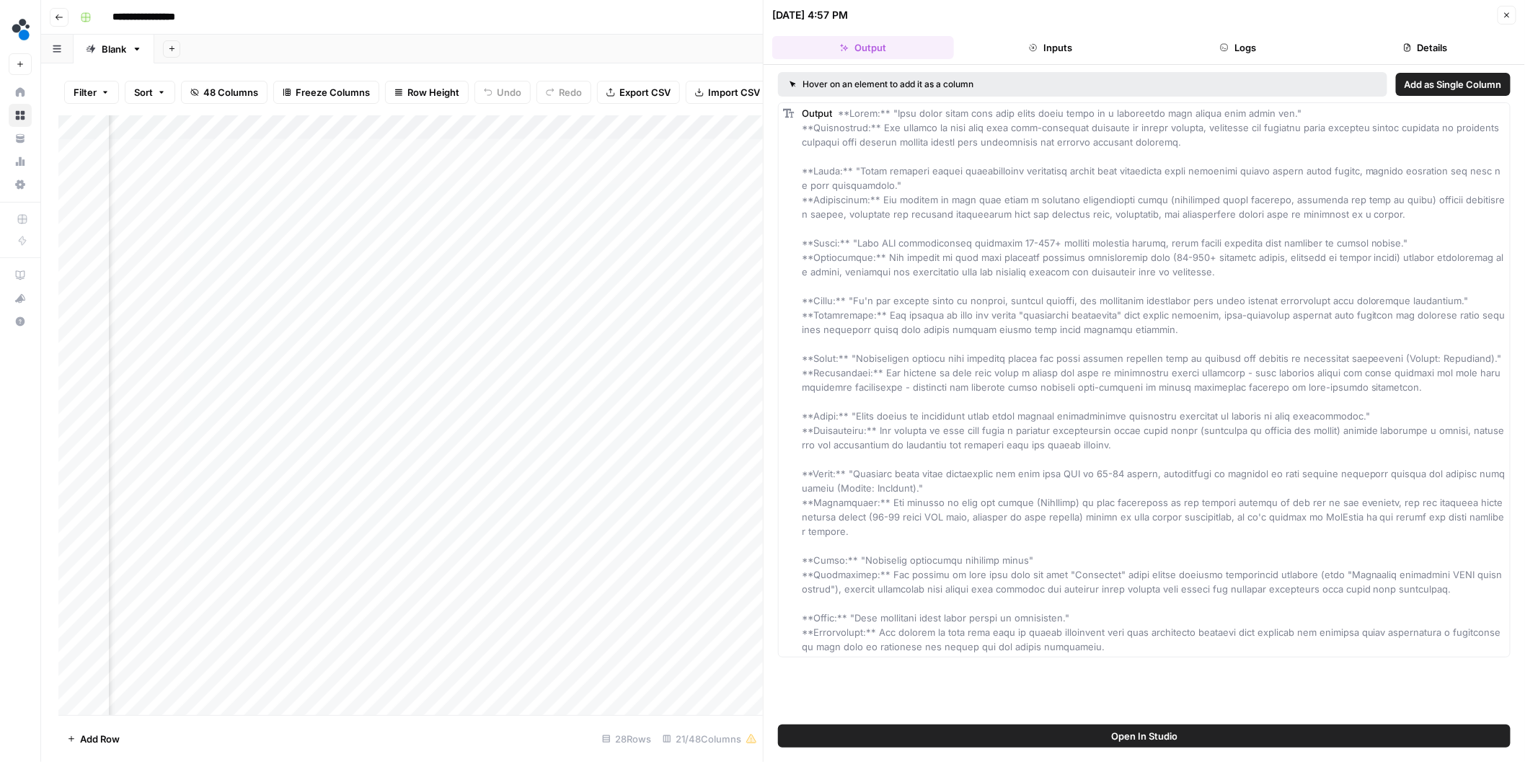
click at [1445, 45] on button "Details" at bounding box center [1426, 47] width 182 height 23
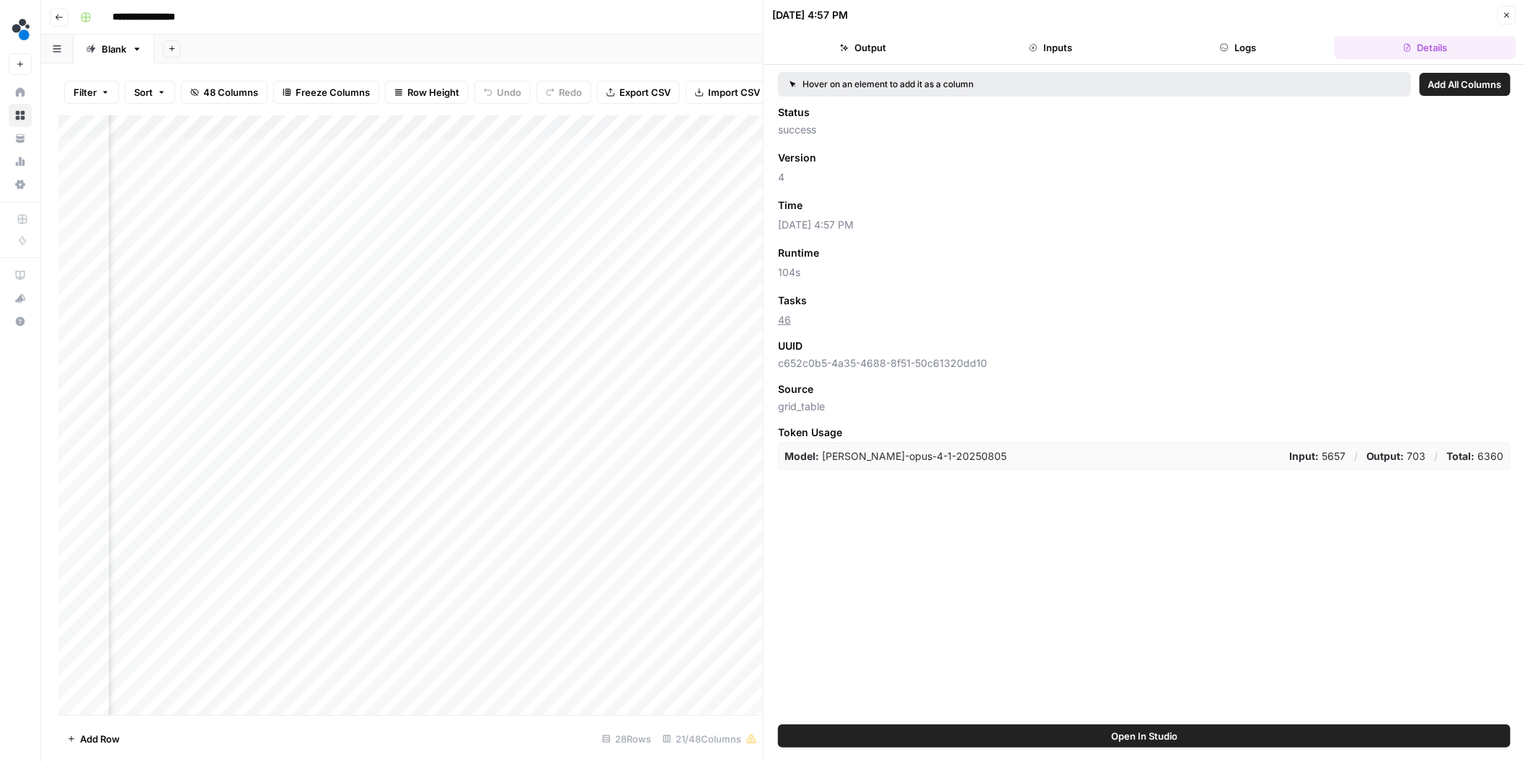
click at [1512, 17] on button "Close" at bounding box center [1507, 15] width 19 height 19
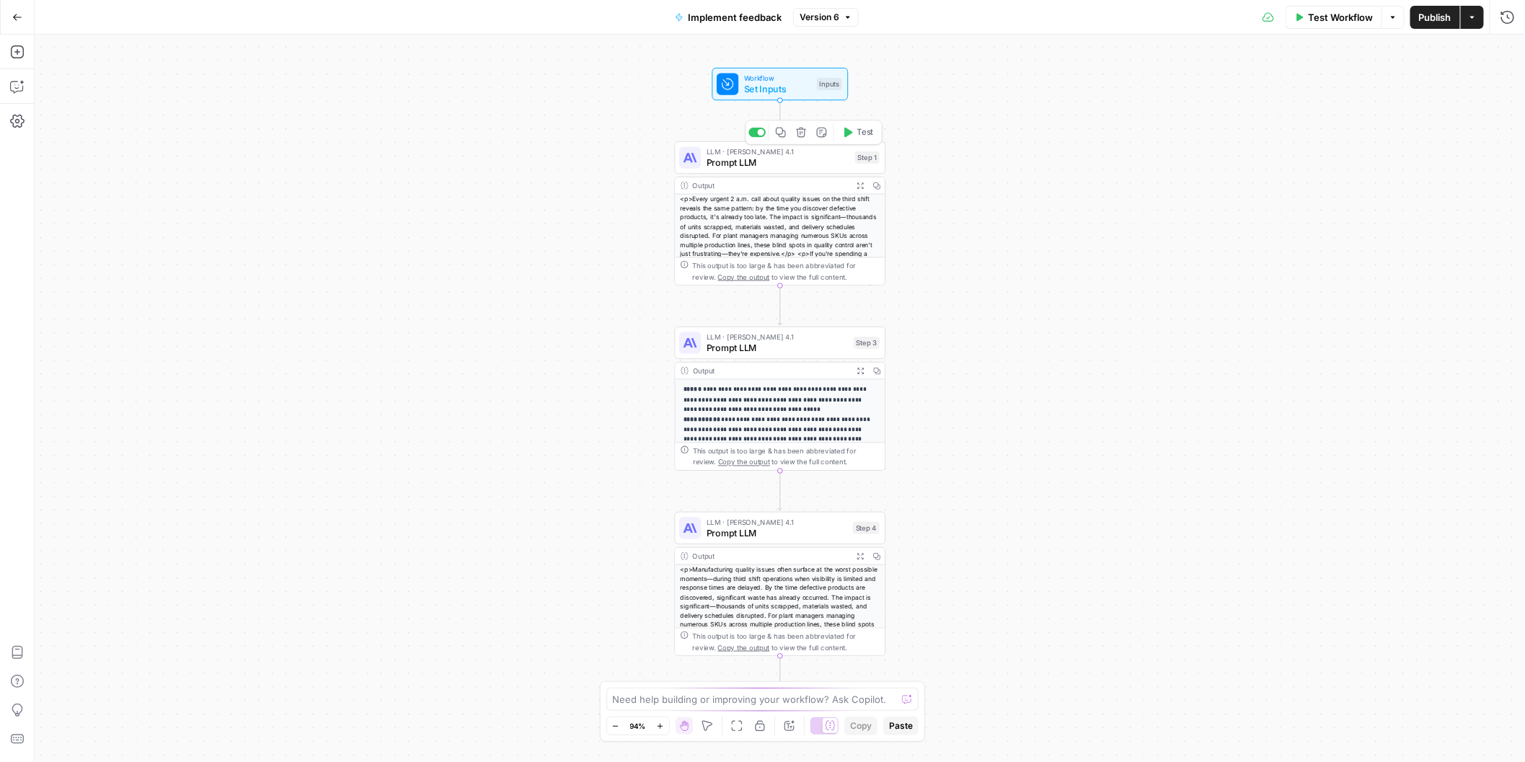
click at [799, 164] on span "Prompt LLM" at bounding box center [778, 163] width 143 height 14
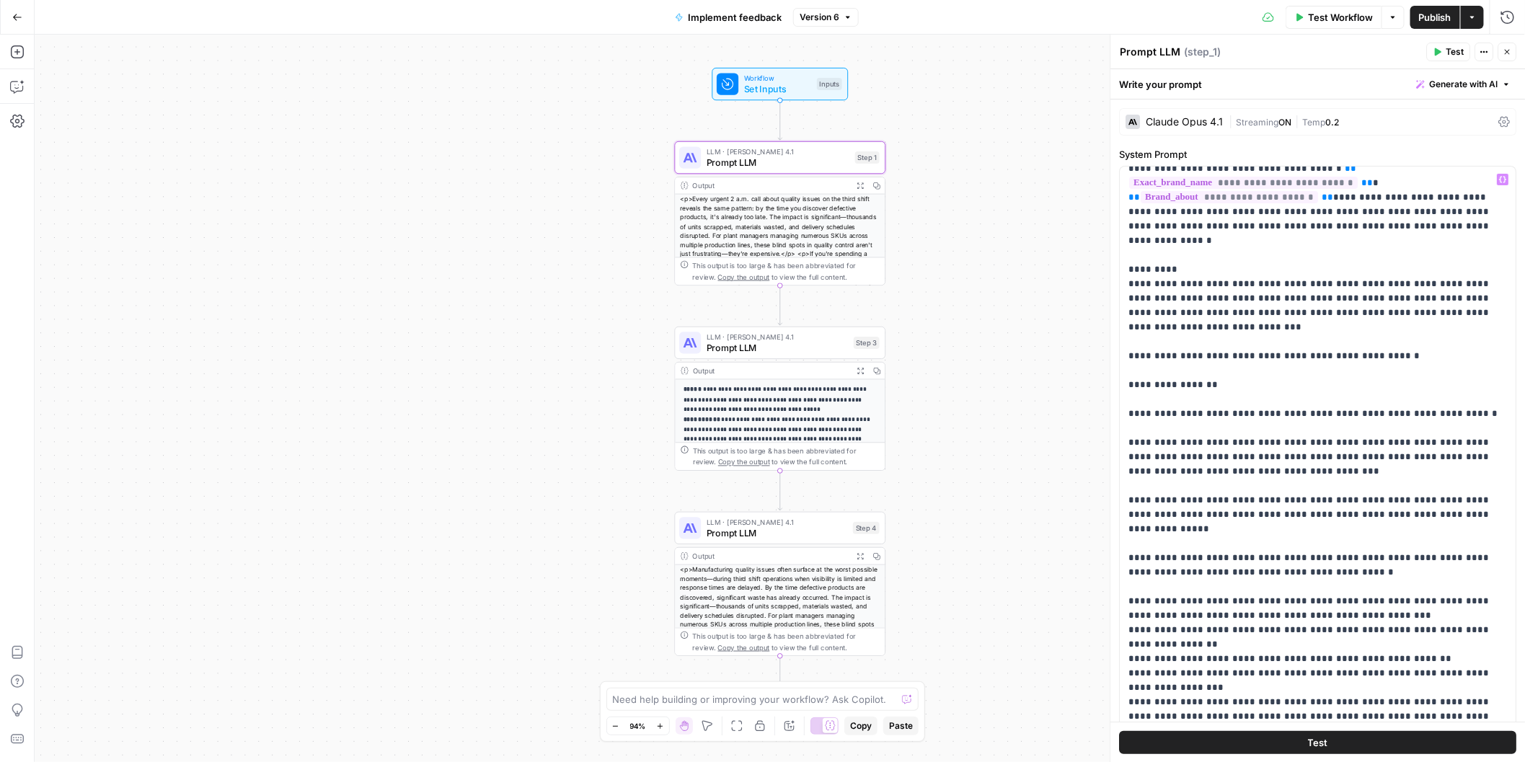
scroll to position [44, 0]
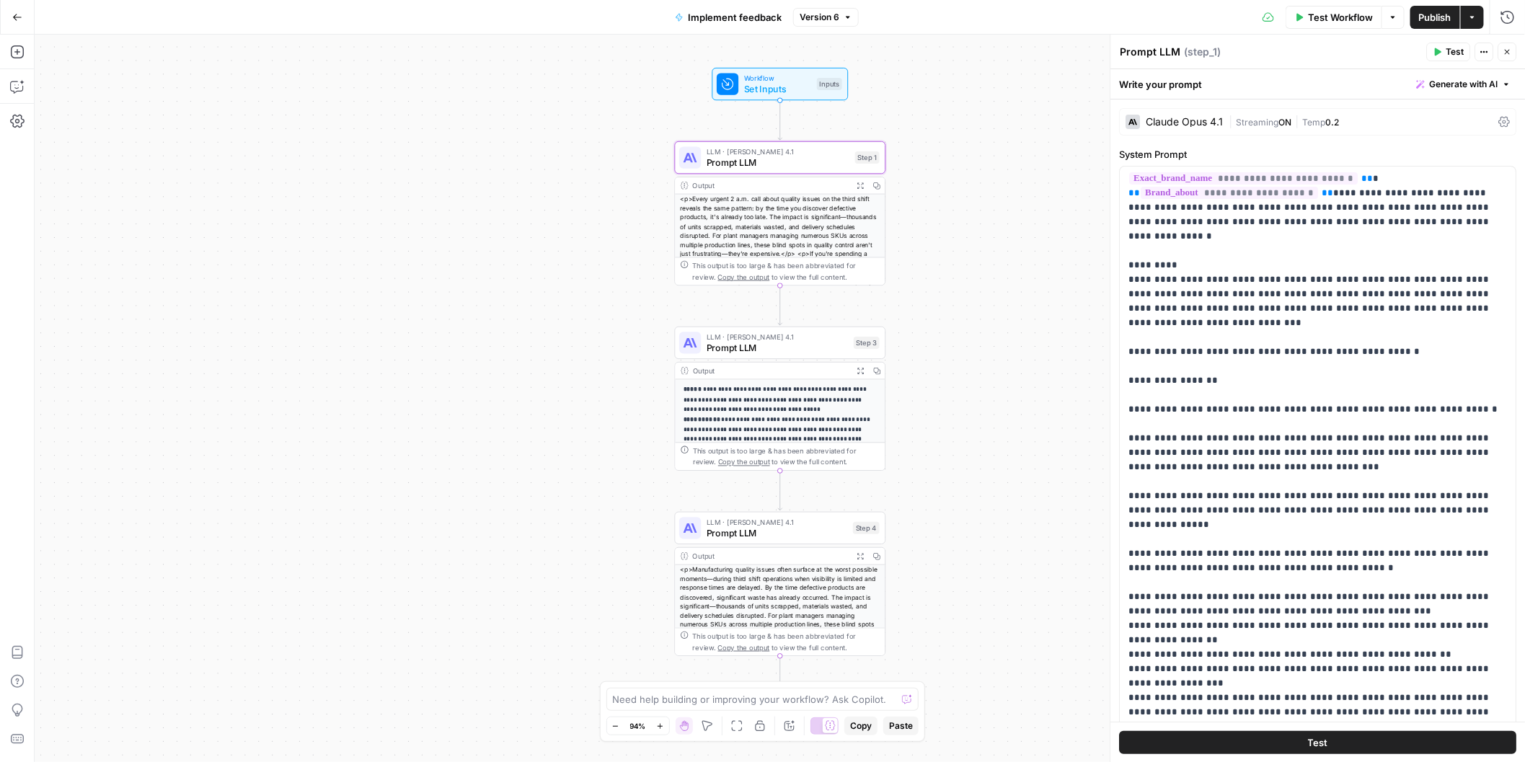
click at [786, 345] on span "Prompt LLM" at bounding box center [777, 348] width 141 height 14
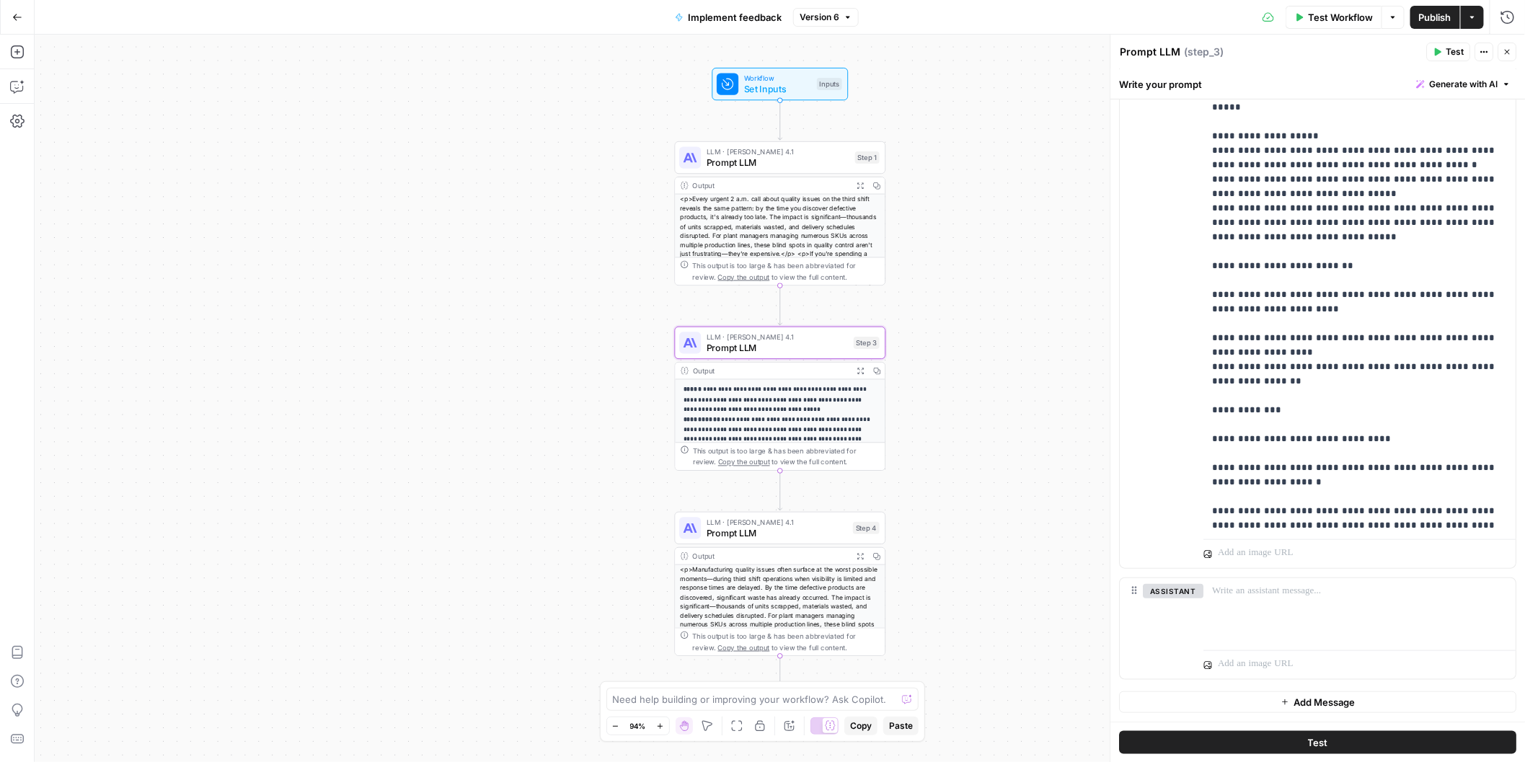
scroll to position [0, 0]
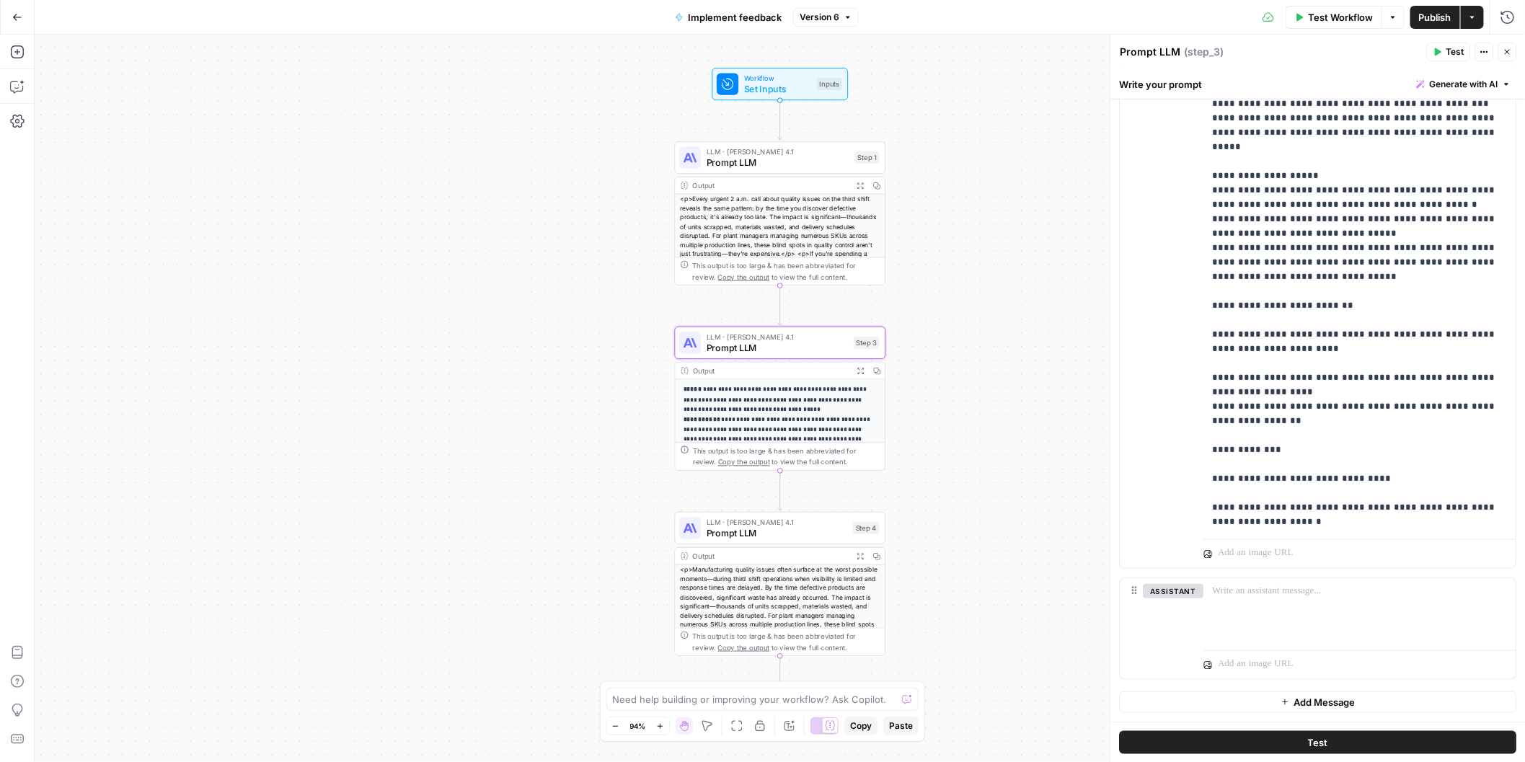
click at [732, 235] on div "<p>Every urgent 2 a.m. call about quality issues on the third shift reveals the…" at bounding box center [781, 264] width 210 height 138
click at [824, 163] on span "Prompt LLM" at bounding box center [778, 163] width 143 height 14
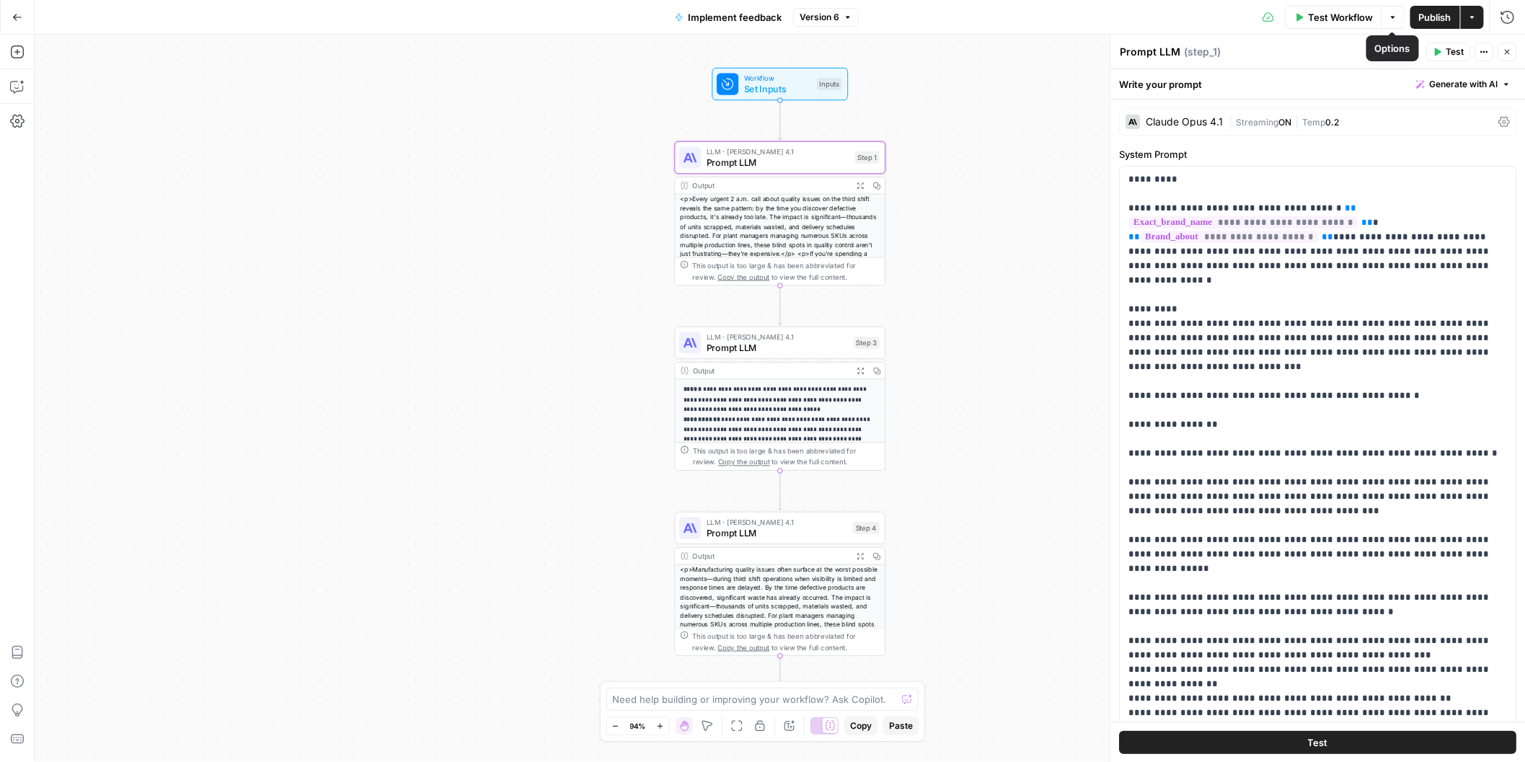
click at [1352, 22] on span "Test Workflow" at bounding box center [1340, 17] width 65 height 14
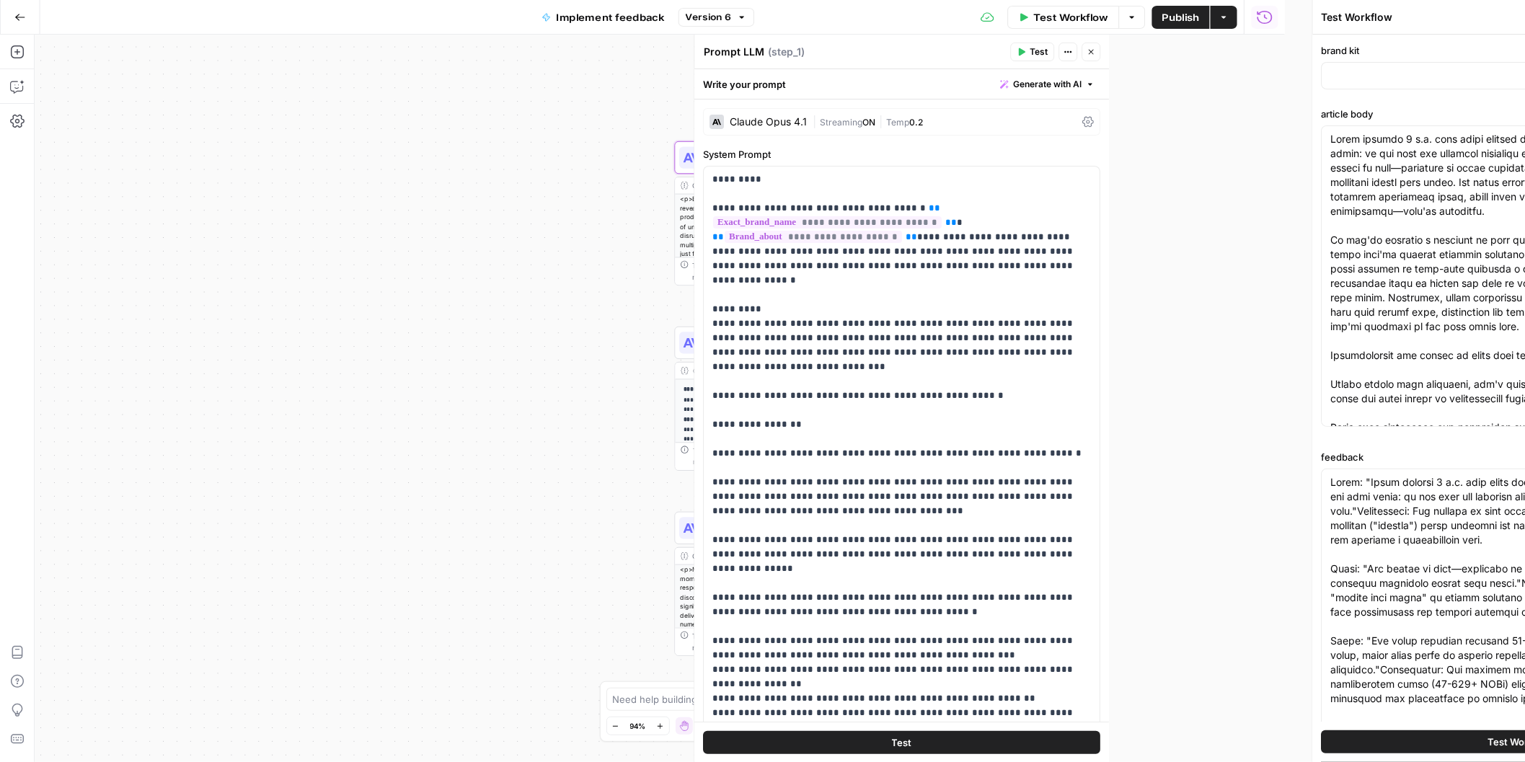
type input "Spot AI v2"
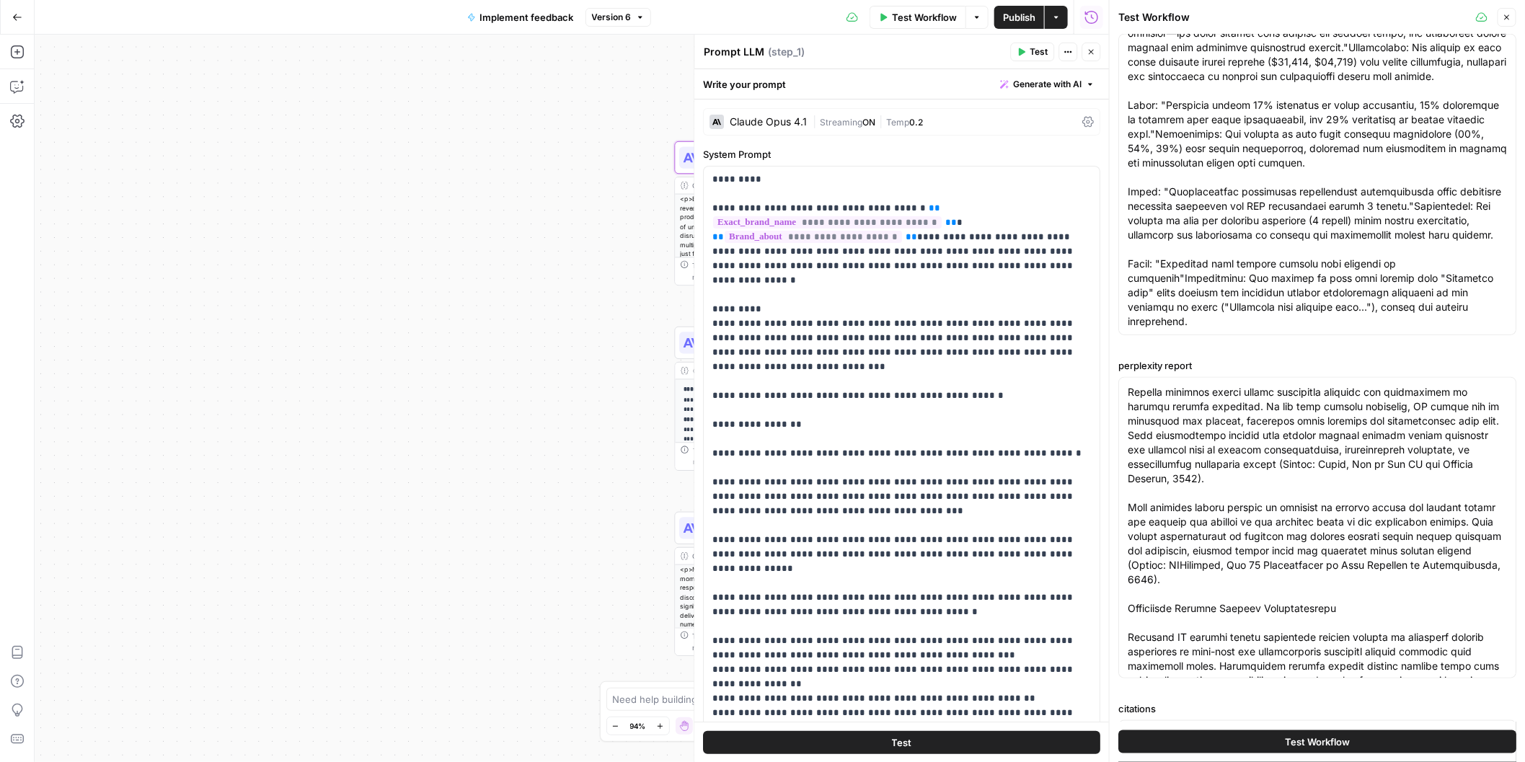
scroll to position [3551, 0]
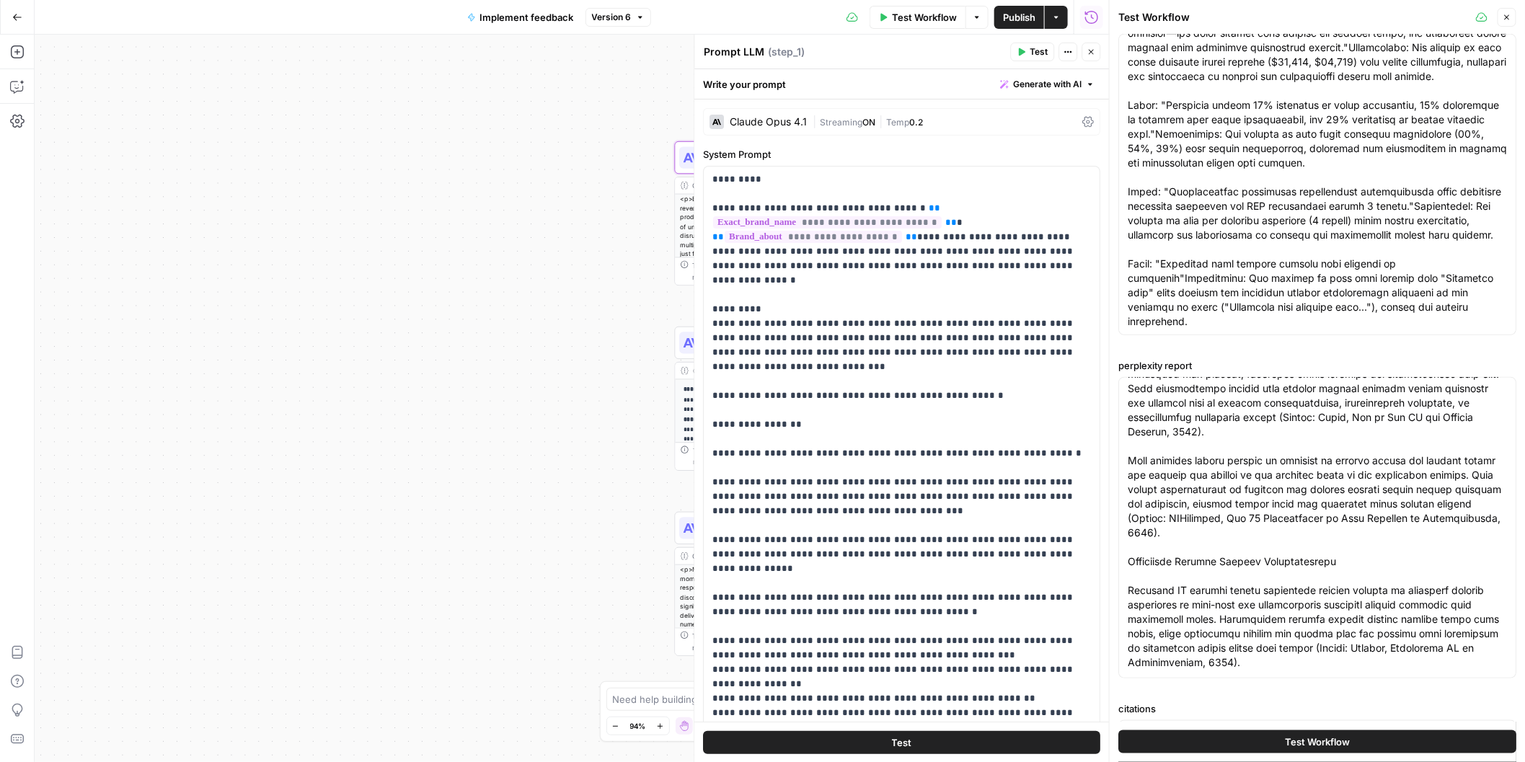
click at [1511, 19] on icon "button" at bounding box center [1507, 17] width 9 height 9
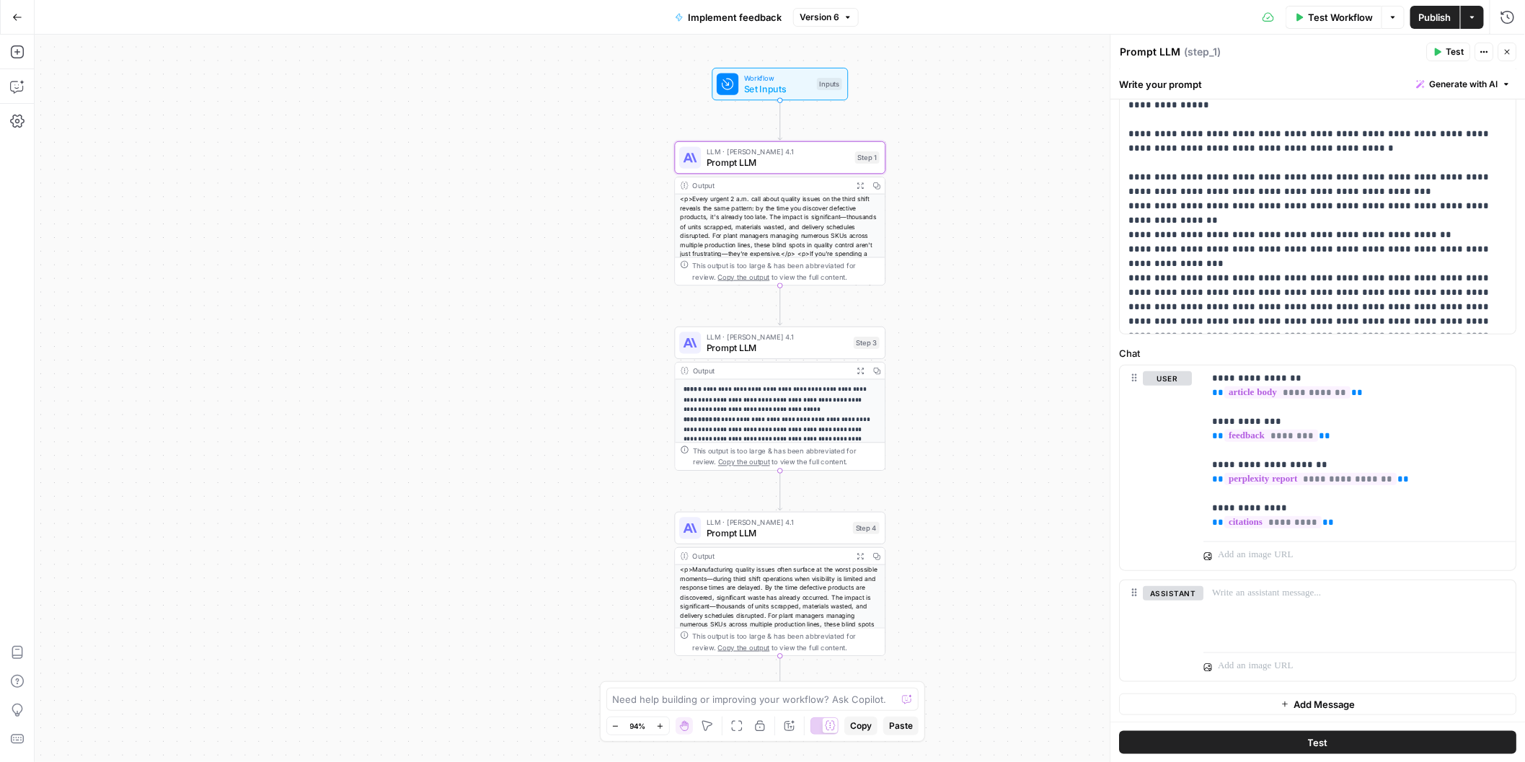
scroll to position [422, 0]
click at [793, 341] on span "Prompt LLM" at bounding box center [777, 348] width 141 height 14
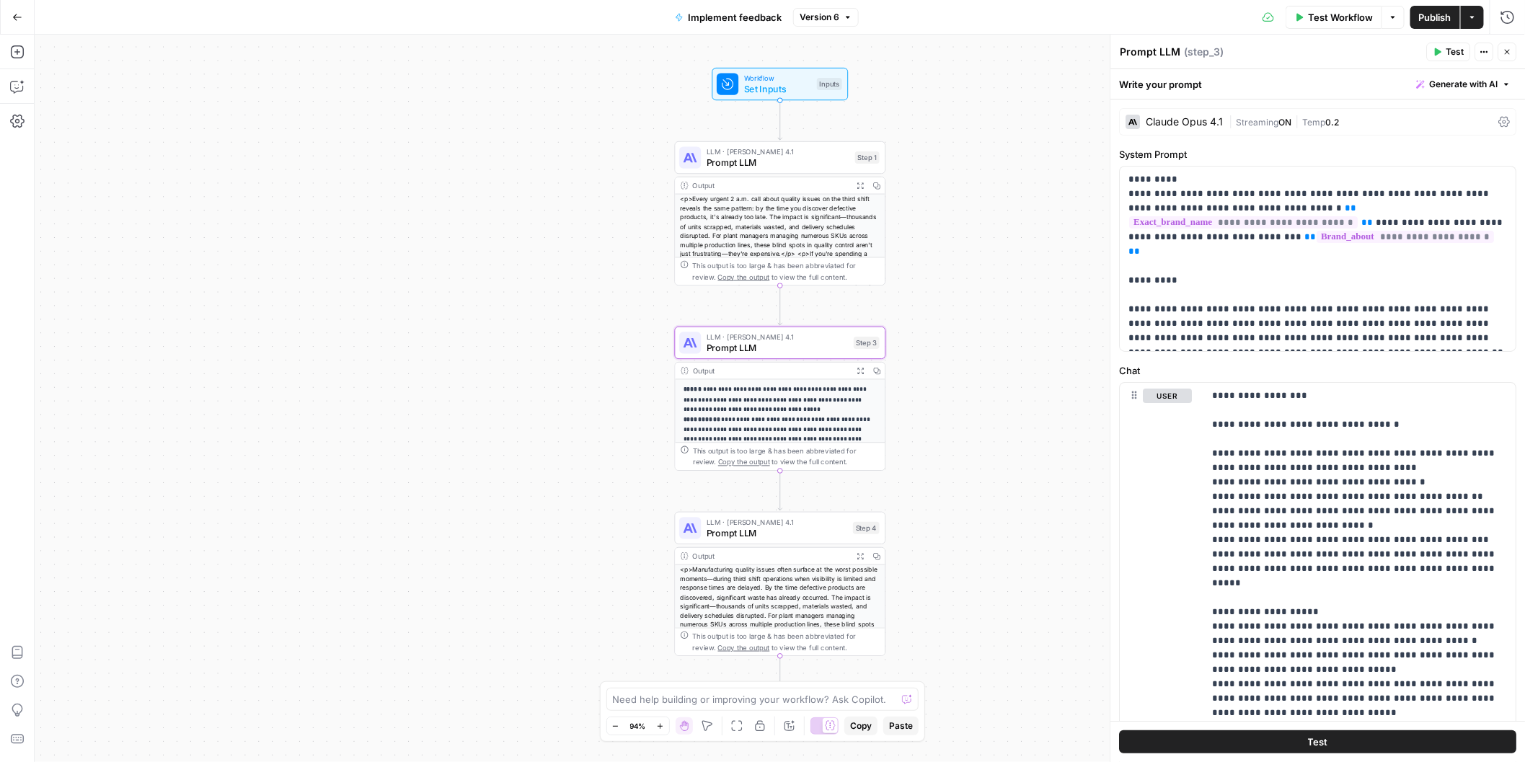
click at [803, 157] on span "Prompt LLM" at bounding box center [778, 163] width 143 height 14
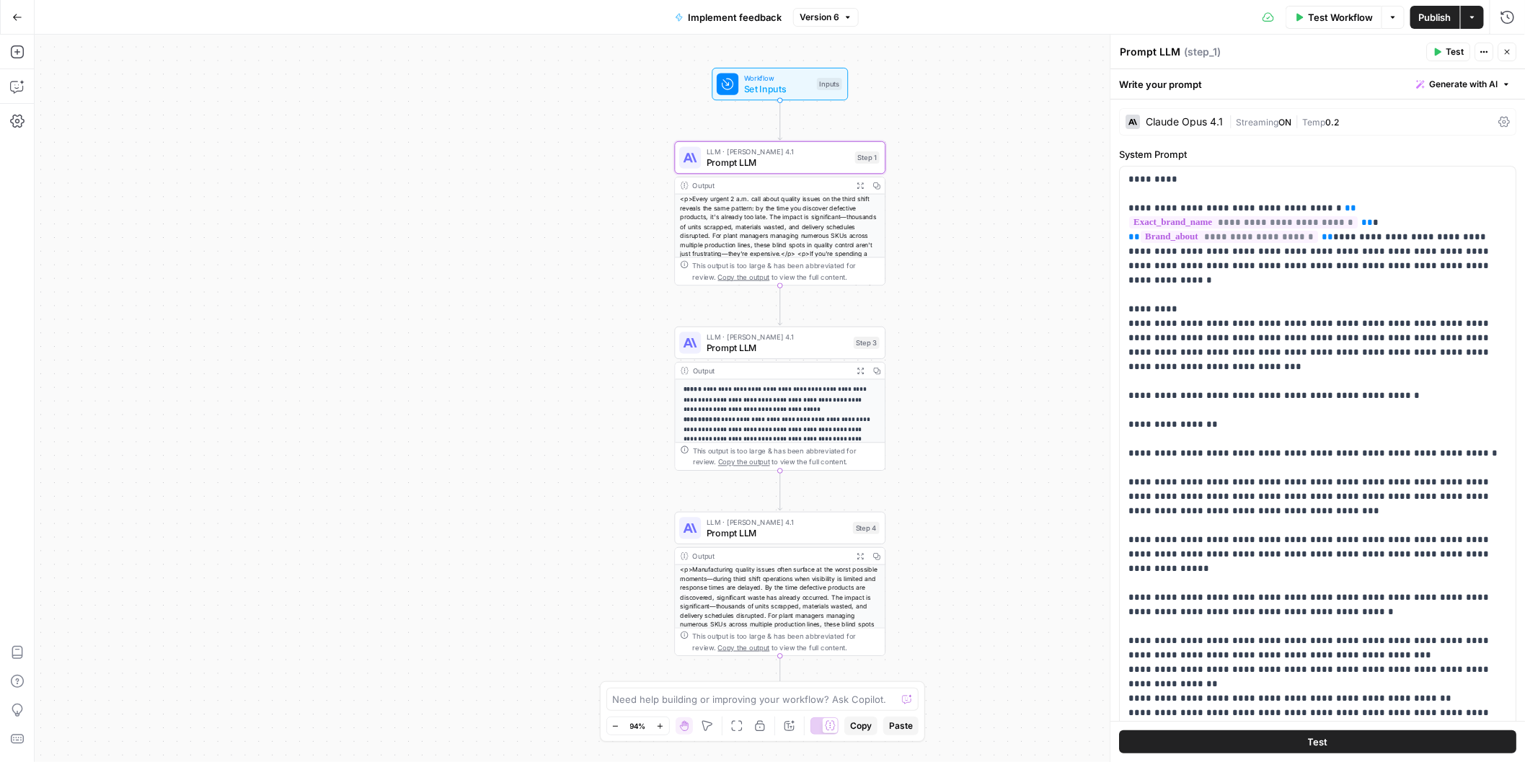
click at [801, 352] on span "Prompt LLM" at bounding box center [777, 348] width 141 height 14
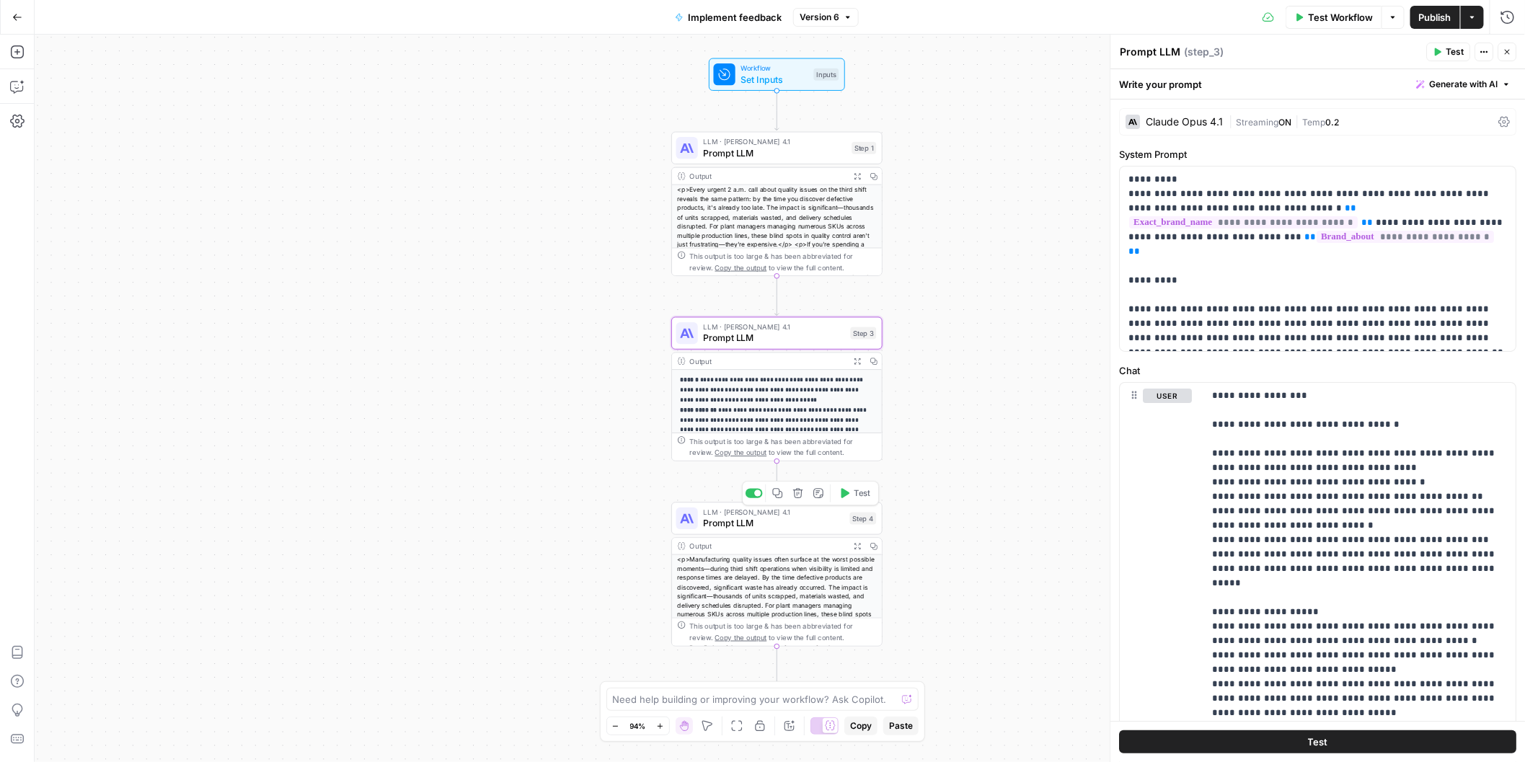
click at [806, 517] on span "Prompt LLM" at bounding box center [774, 523] width 141 height 14
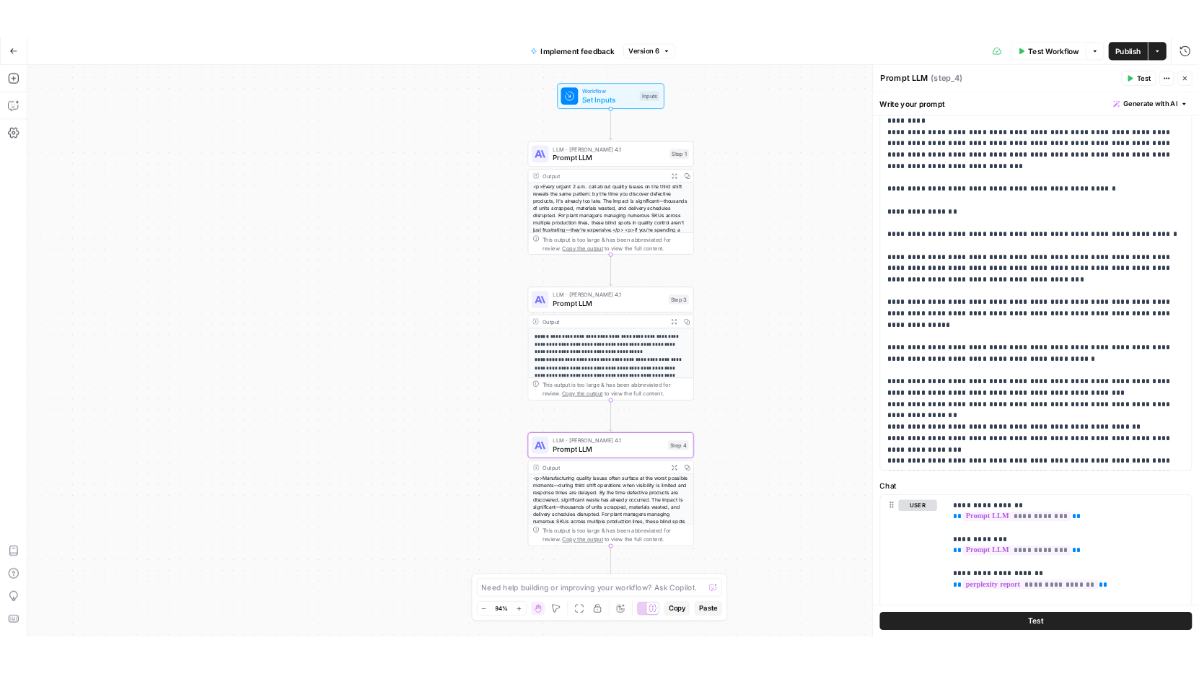
scroll to position [0, 0]
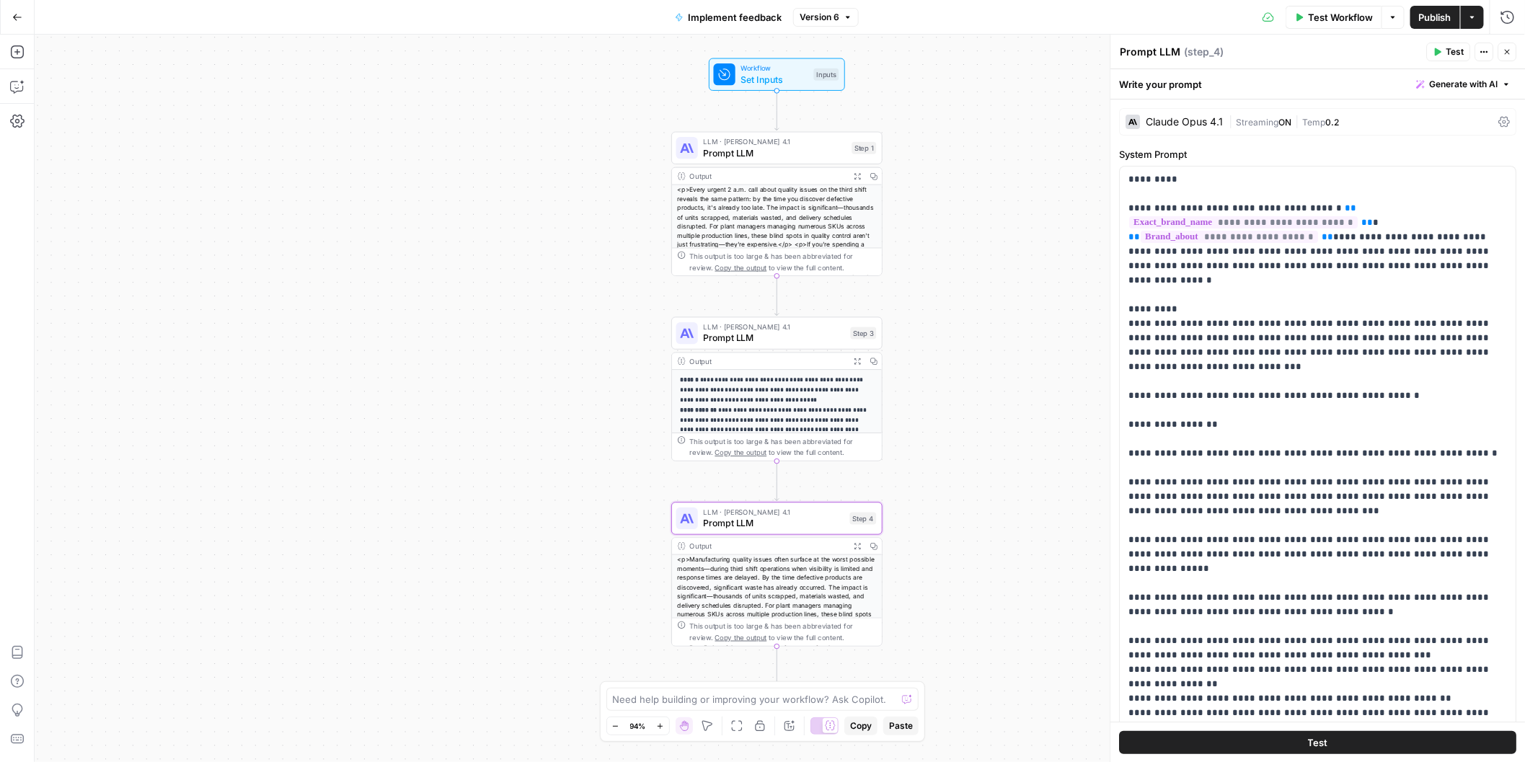
click at [981, 281] on div "**********" at bounding box center [780, 399] width 1491 height 728
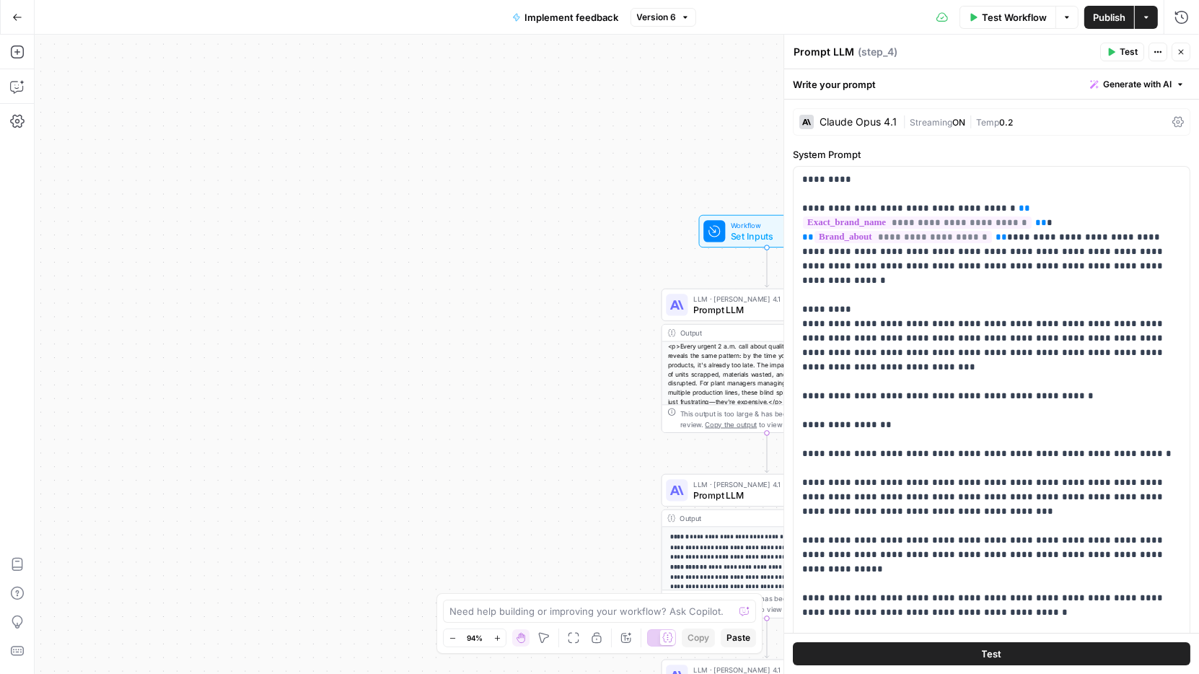
click at [303, 155] on div "**********" at bounding box center [617, 354] width 1164 height 639
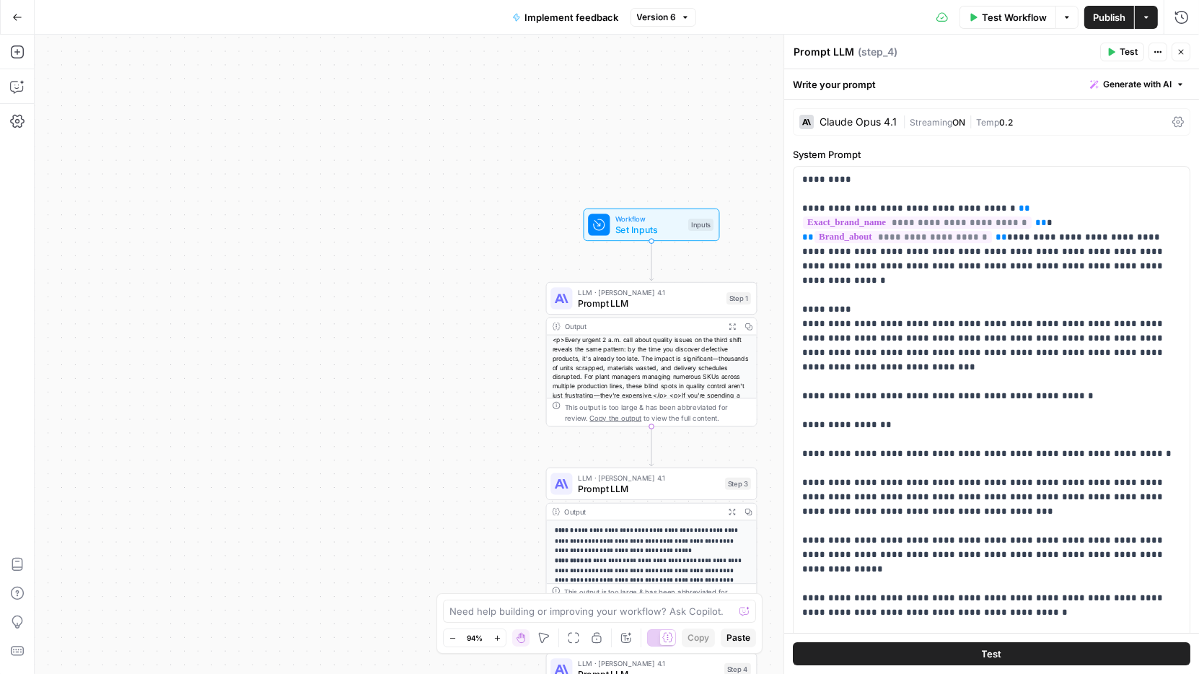
drag, startPoint x: 517, startPoint y: 328, endPoint x: 247, endPoint y: 304, distance: 271.5
click at [247, 304] on div "**********" at bounding box center [617, 354] width 1164 height 639
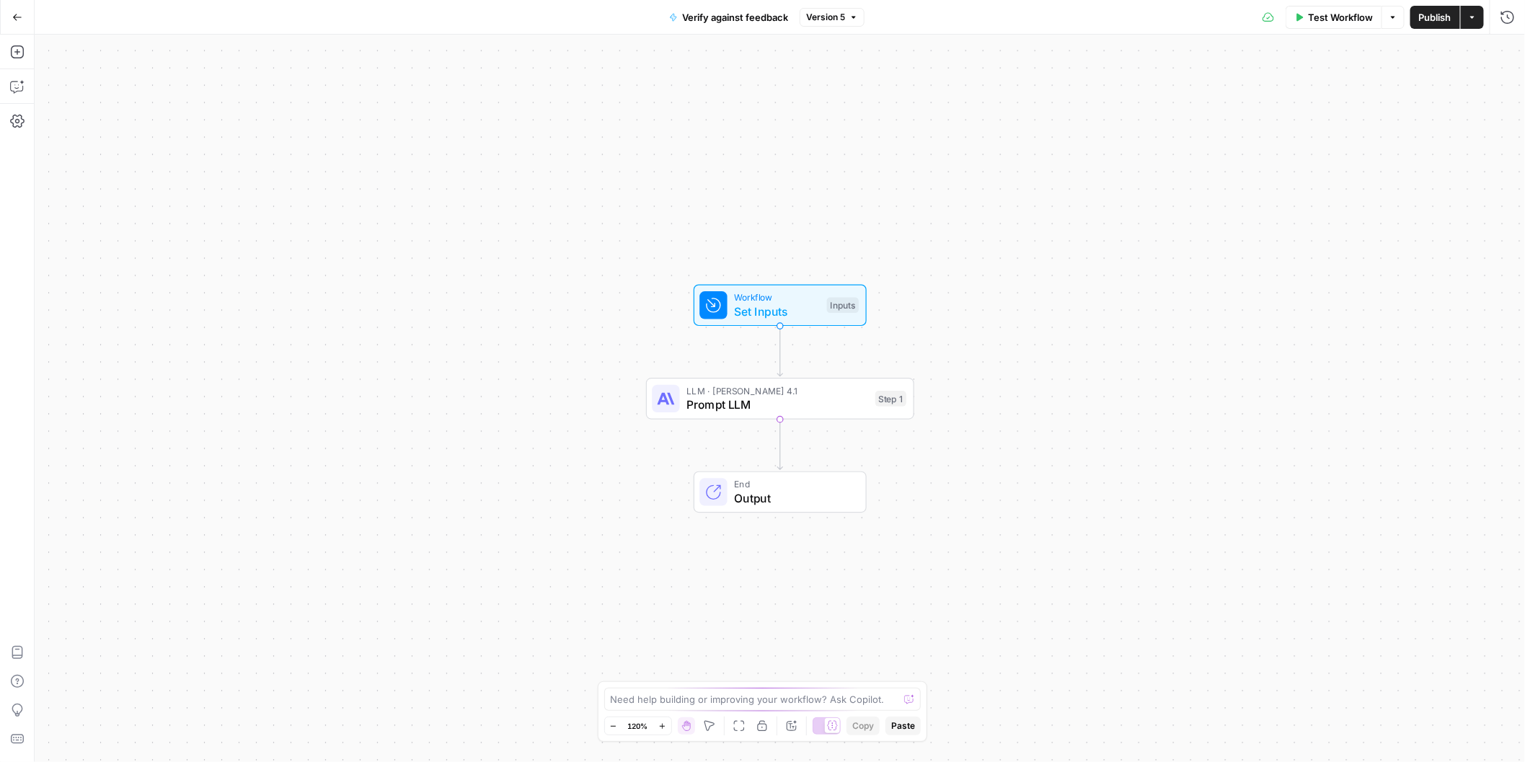
click at [811, 400] on span "Prompt LLM" at bounding box center [778, 404] width 182 height 17
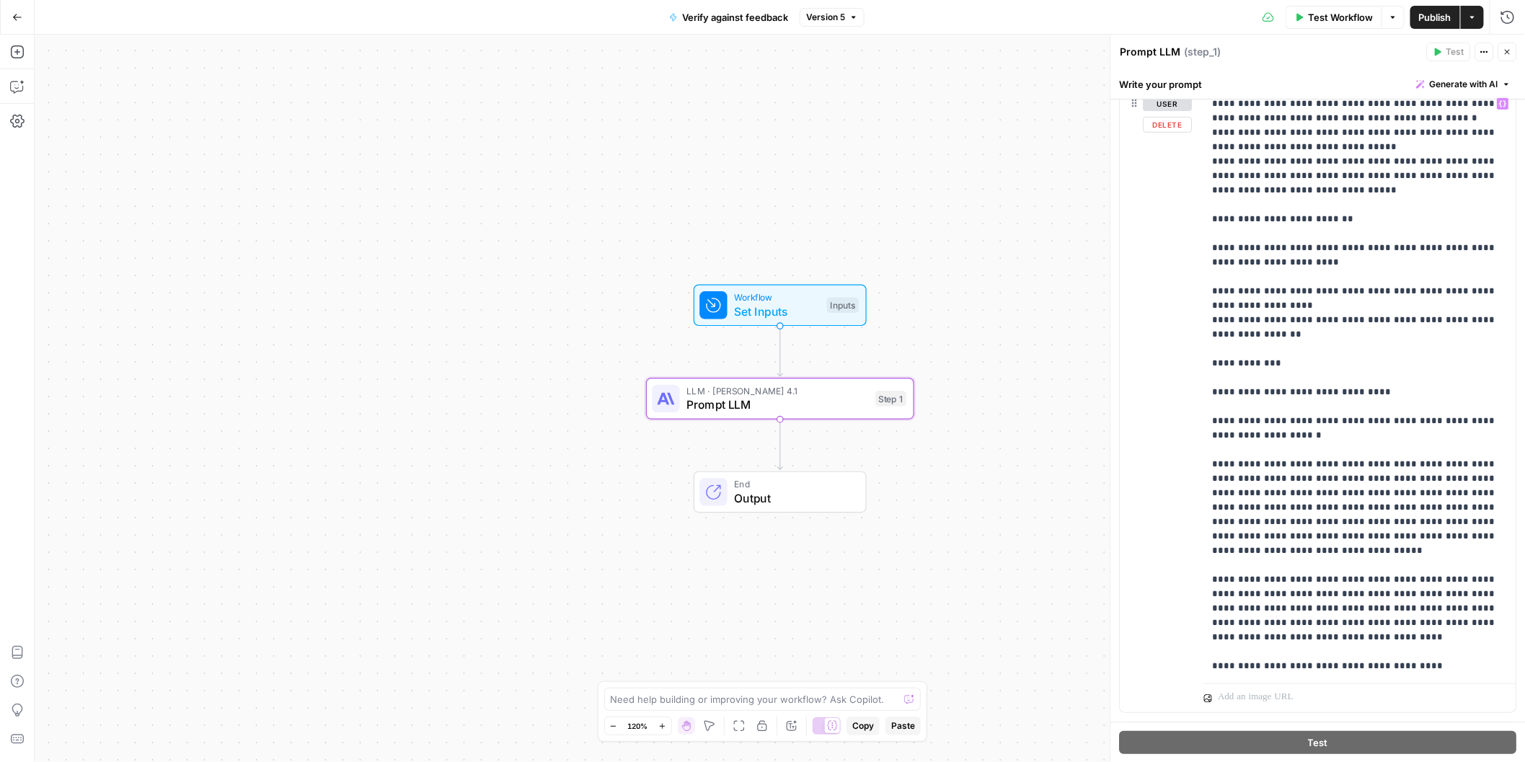
scroll to position [224, 0]
